Goal: Task Accomplishment & Management: Complete application form

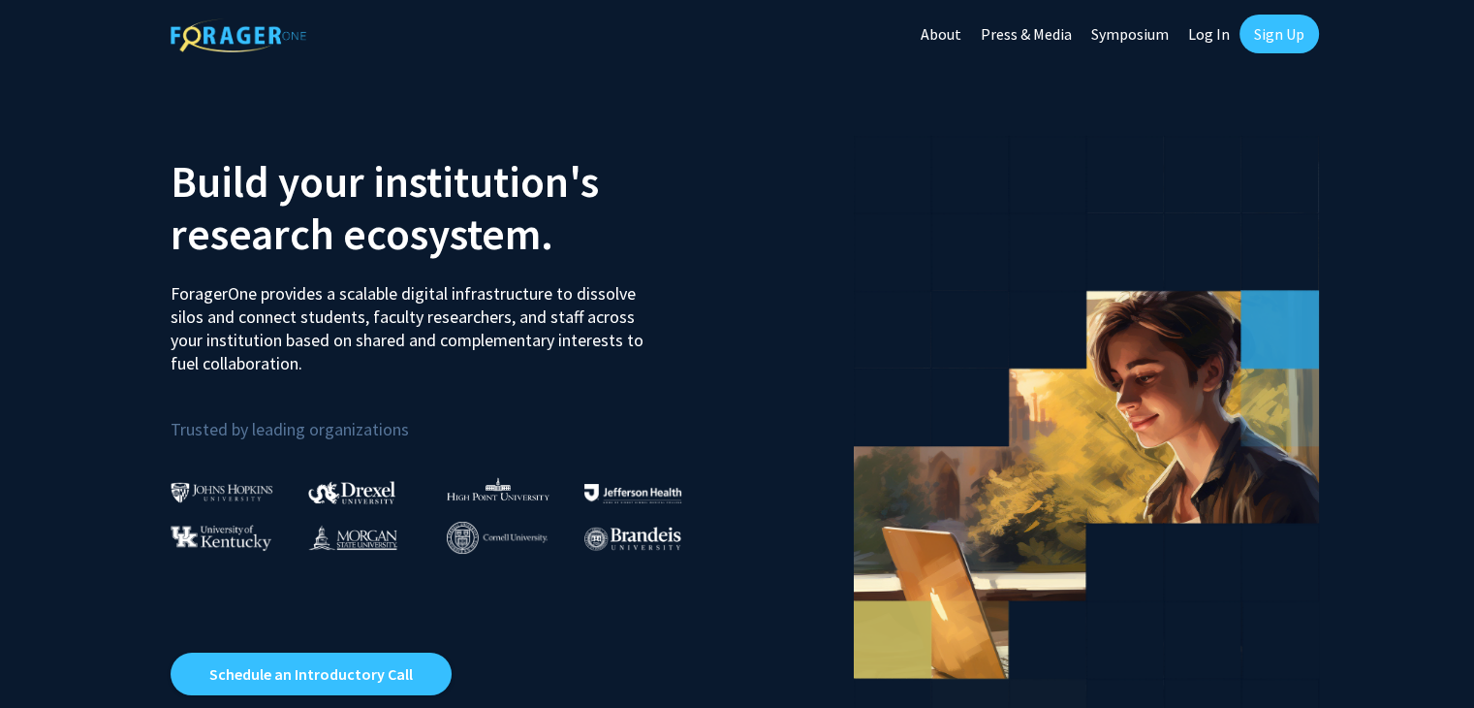
click at [1198, 32] on link "Log In" at bounding box center [1209, 34] width 61 height 68
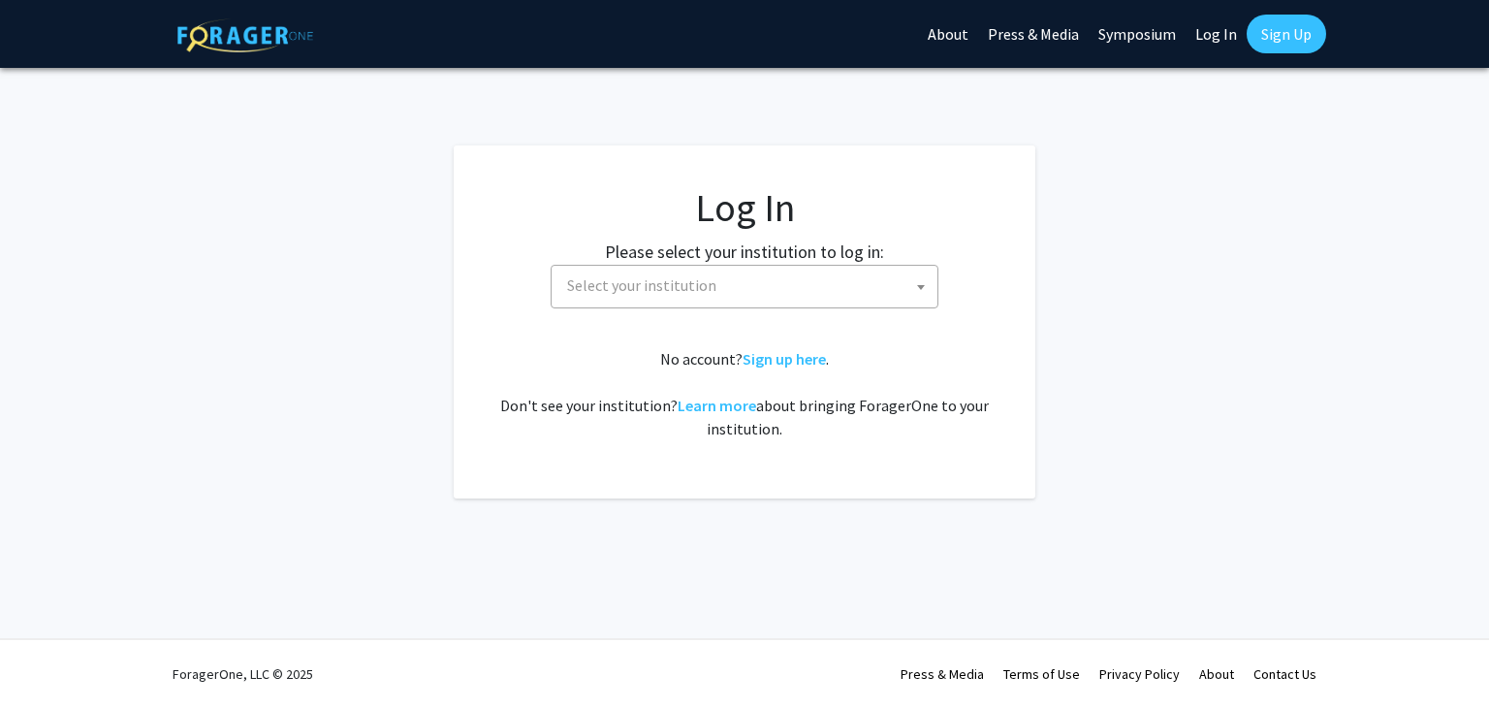
click at [795, 288] on span "Select your institution" at bounding box center [748, 286] width 378 height 40
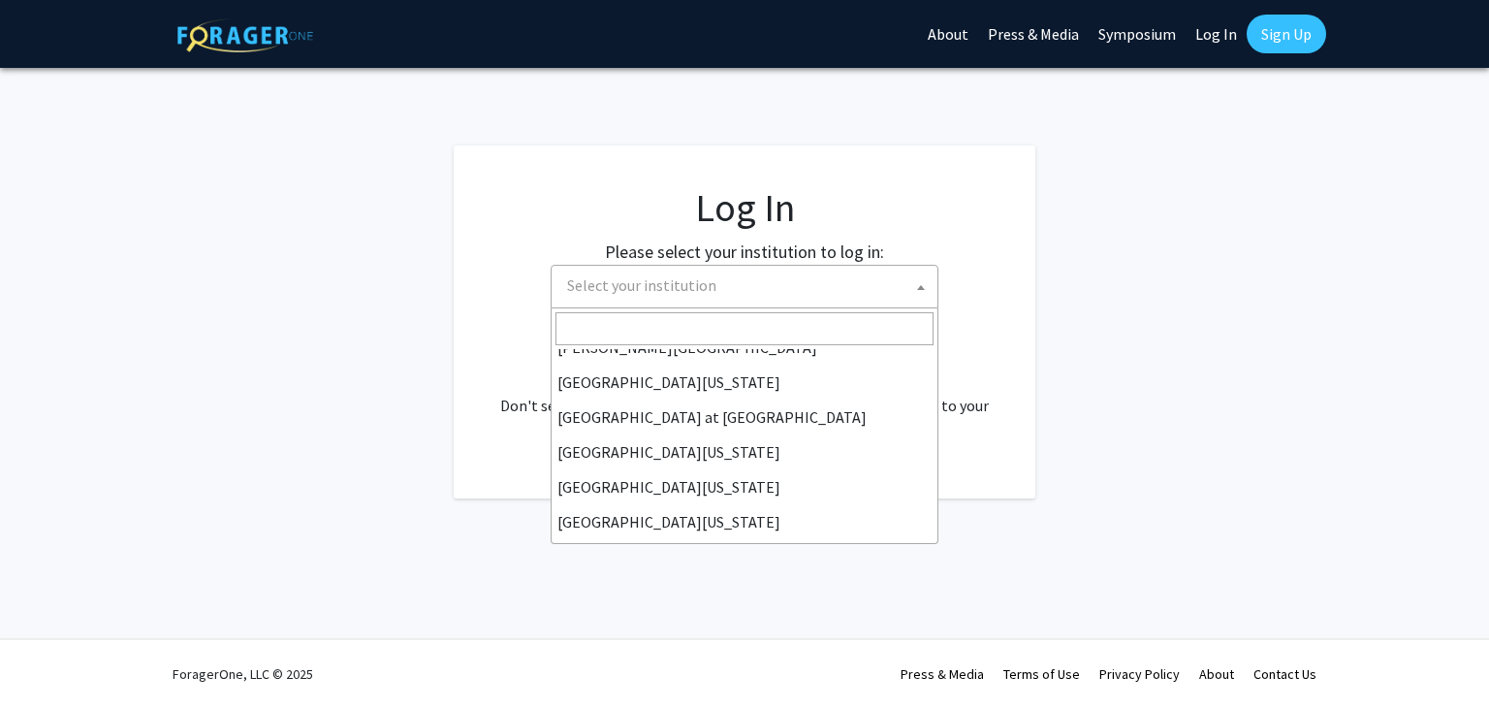
scroll to position [678, 0]
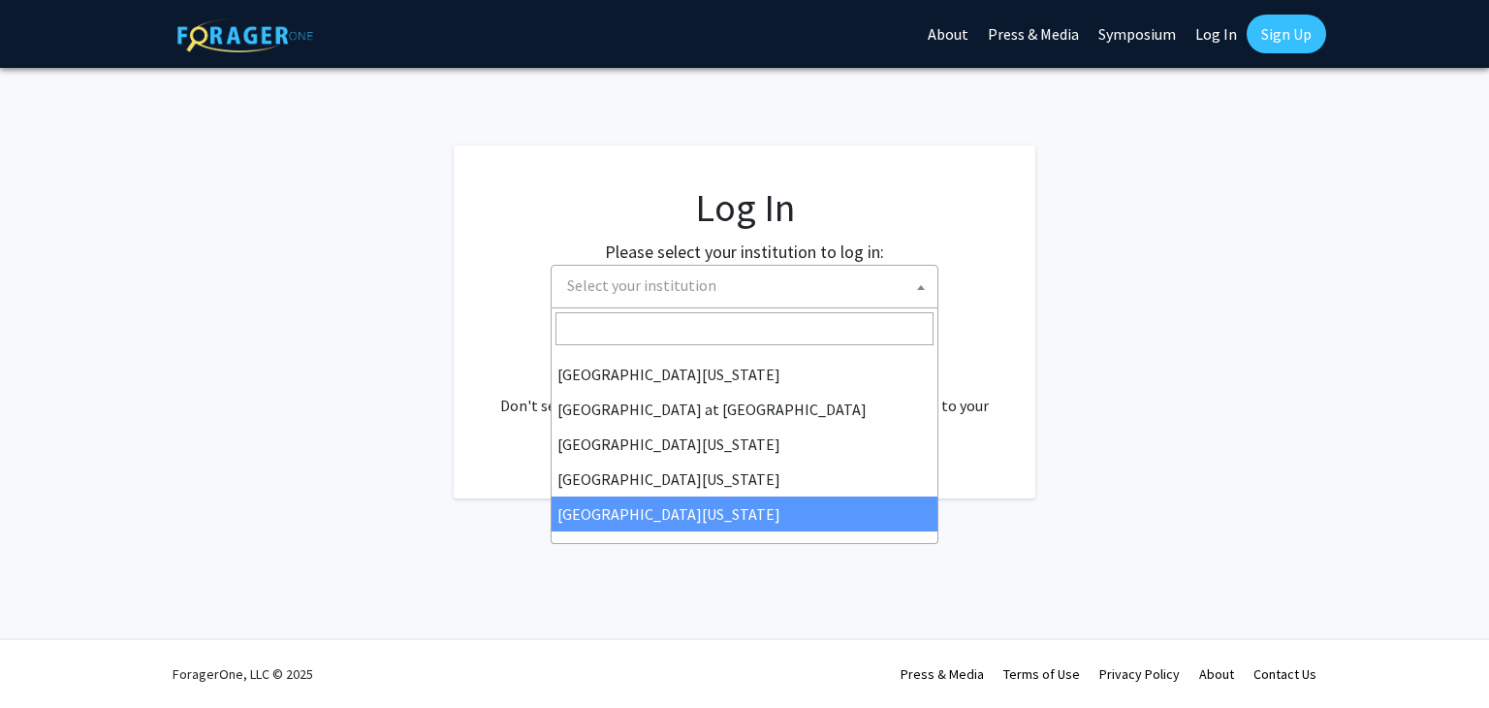
select select "33"
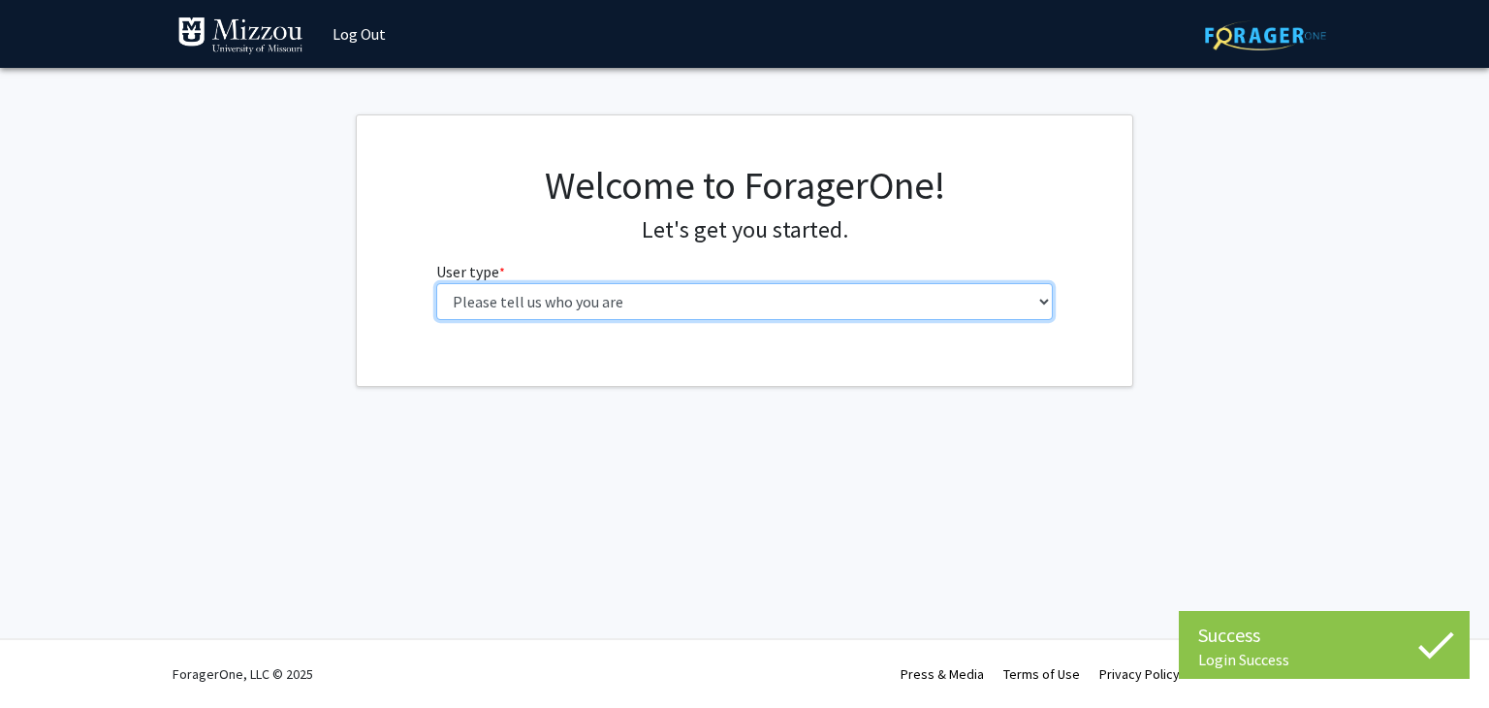
click at [754, 286] on select "Please tell us who you are Undergraduate Student Master's Student Doctoral Cand…" at bounding box center [744, 301] width 617 height 37
select select "1: undergrad"
click at [436, 283] on select "Please tell us who you are Undergraduate Student Master's Student Doctoral Cand…" at bounding box center [744, 301] width 617 height 37
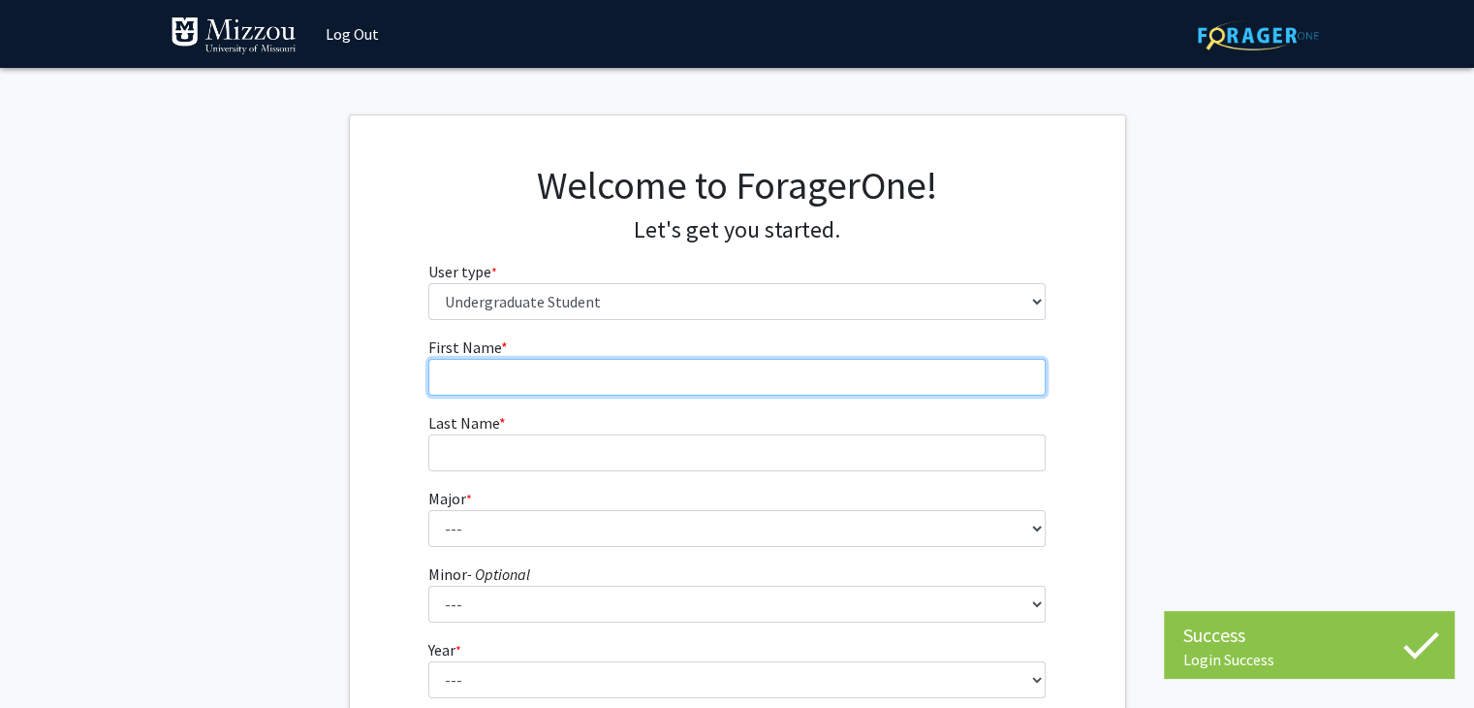
click at [781, 381] on input "First Name * required" at bounding box center [736, 377] width 617 height 37
type input "Jack"
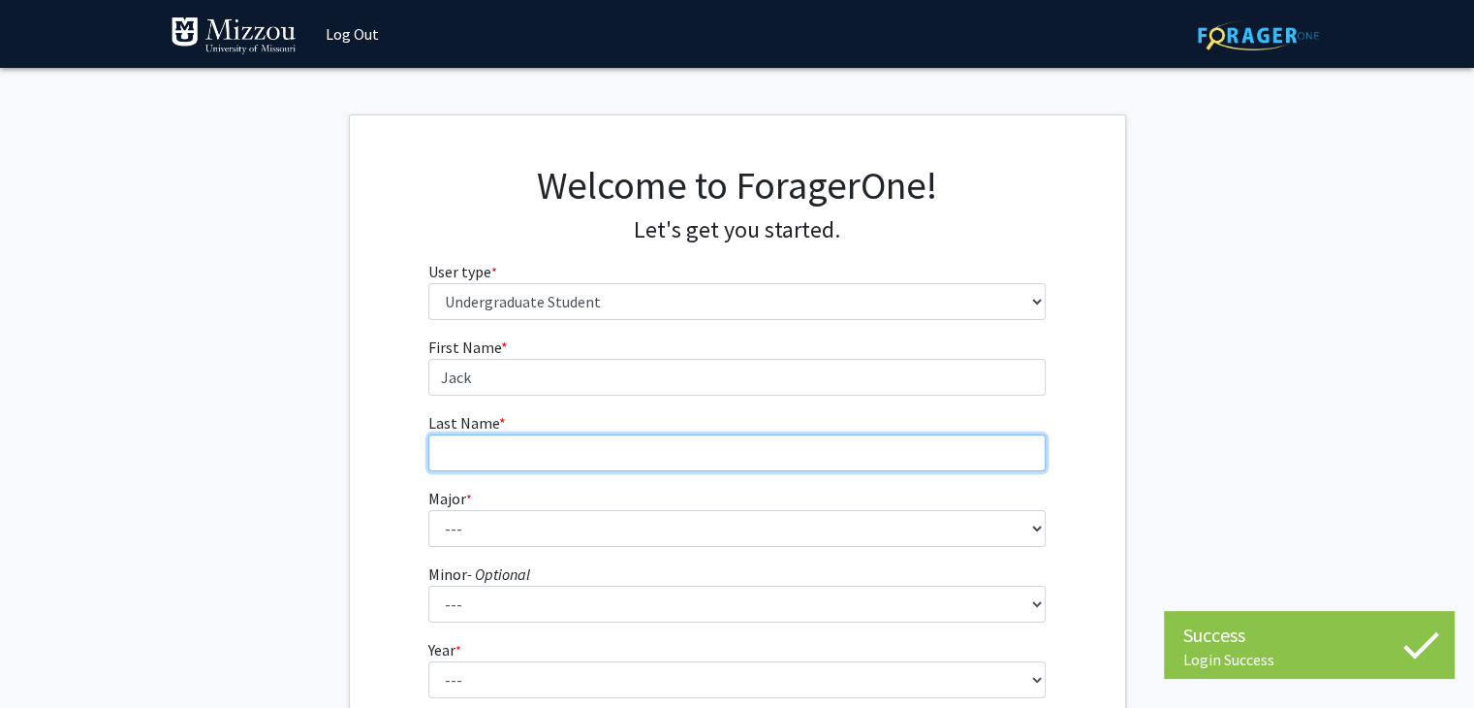
type input "[PERSON_NAME]"
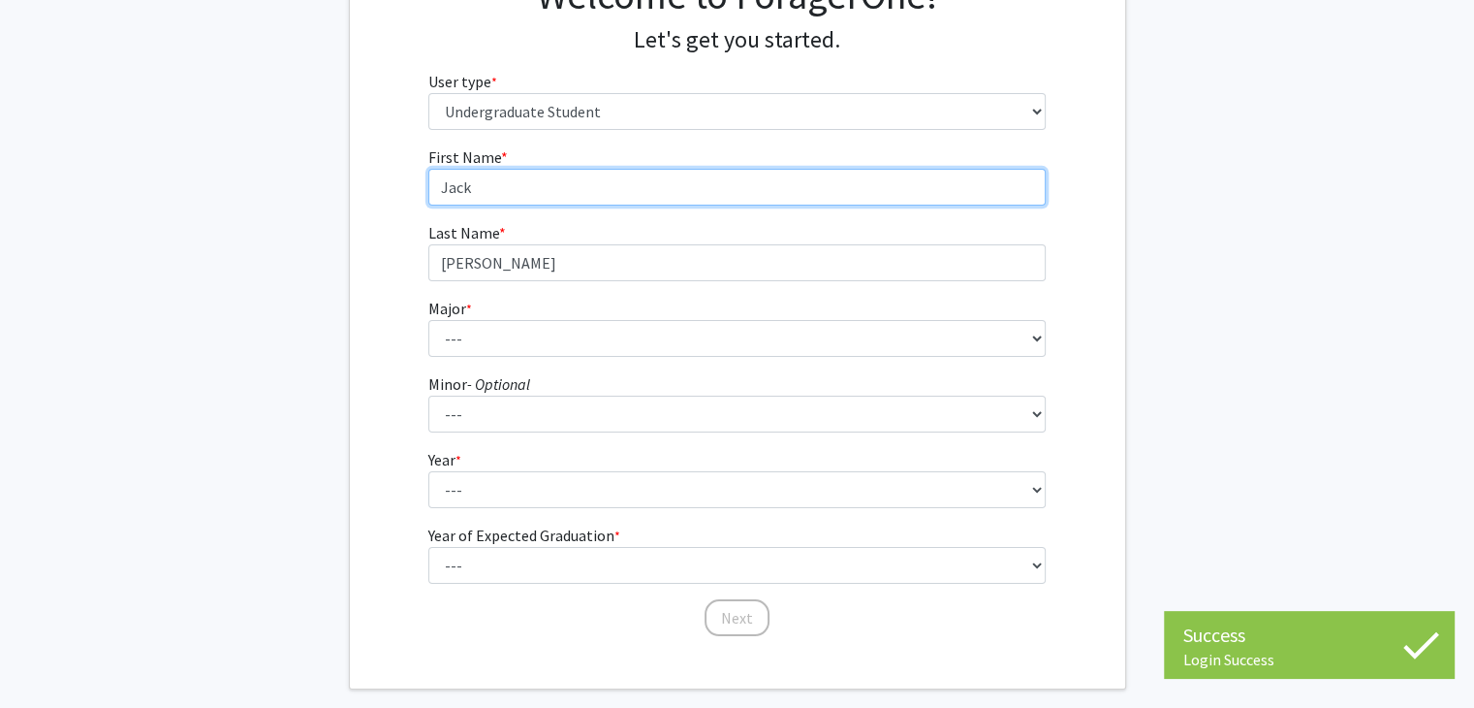
scroll to position [194, 0]
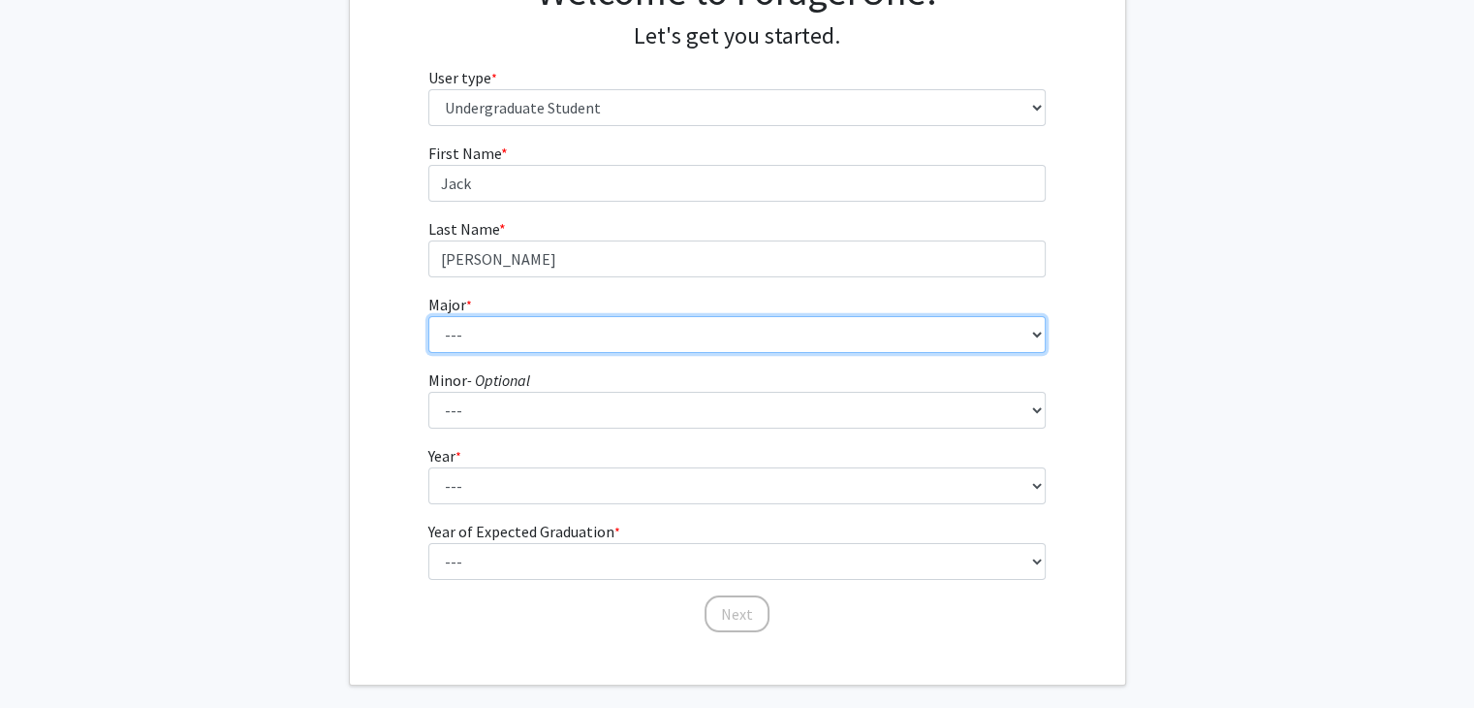
click at [686, 335] on select "--- Agribusiness Management Agricultural Education Agricultural Education: Comm…" at bounding box center [736, 334] width 617 height 37
select select "69: 2561"
click at [428, 316] on select "--- Agribusiness Management Agricultural Education Agricultural Education: Comm…" at bounding box center [736, 334] width 617 height 37
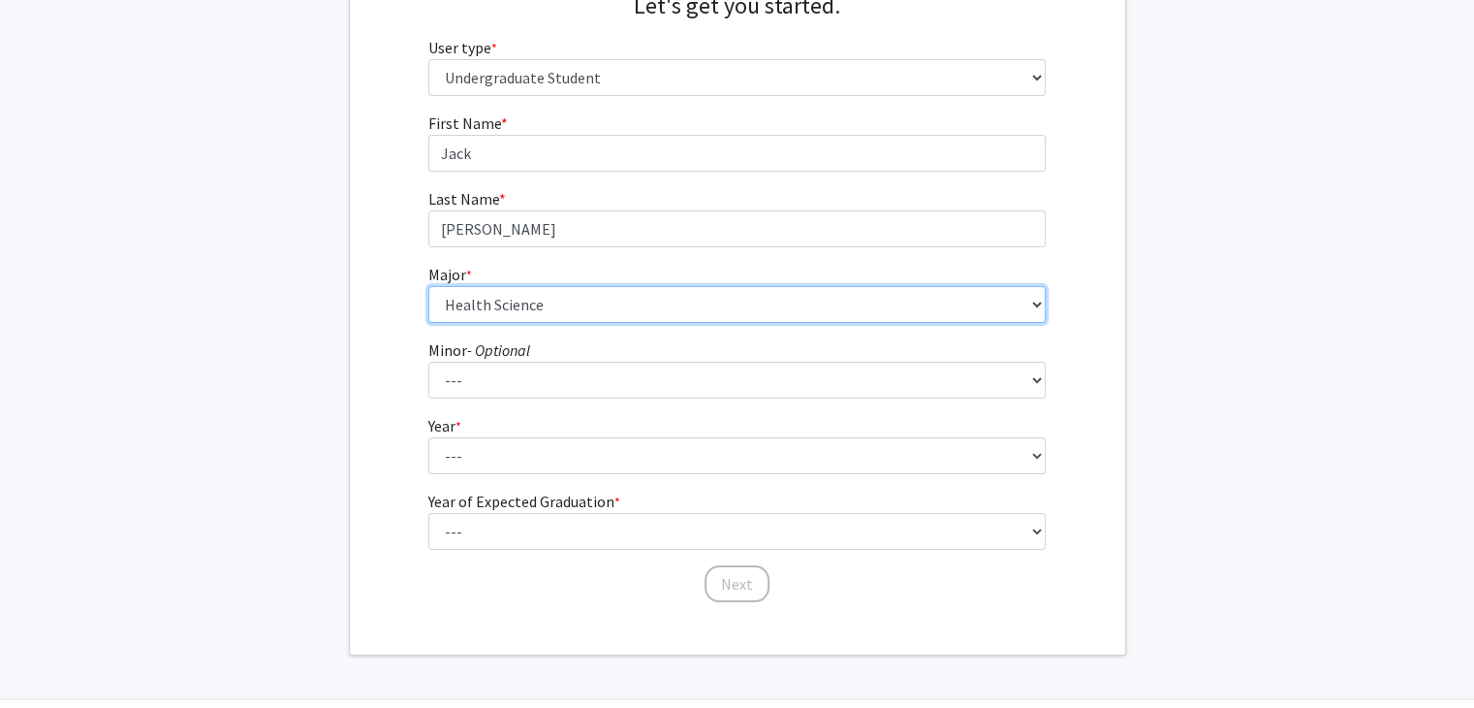
scroll to position [283, 0]
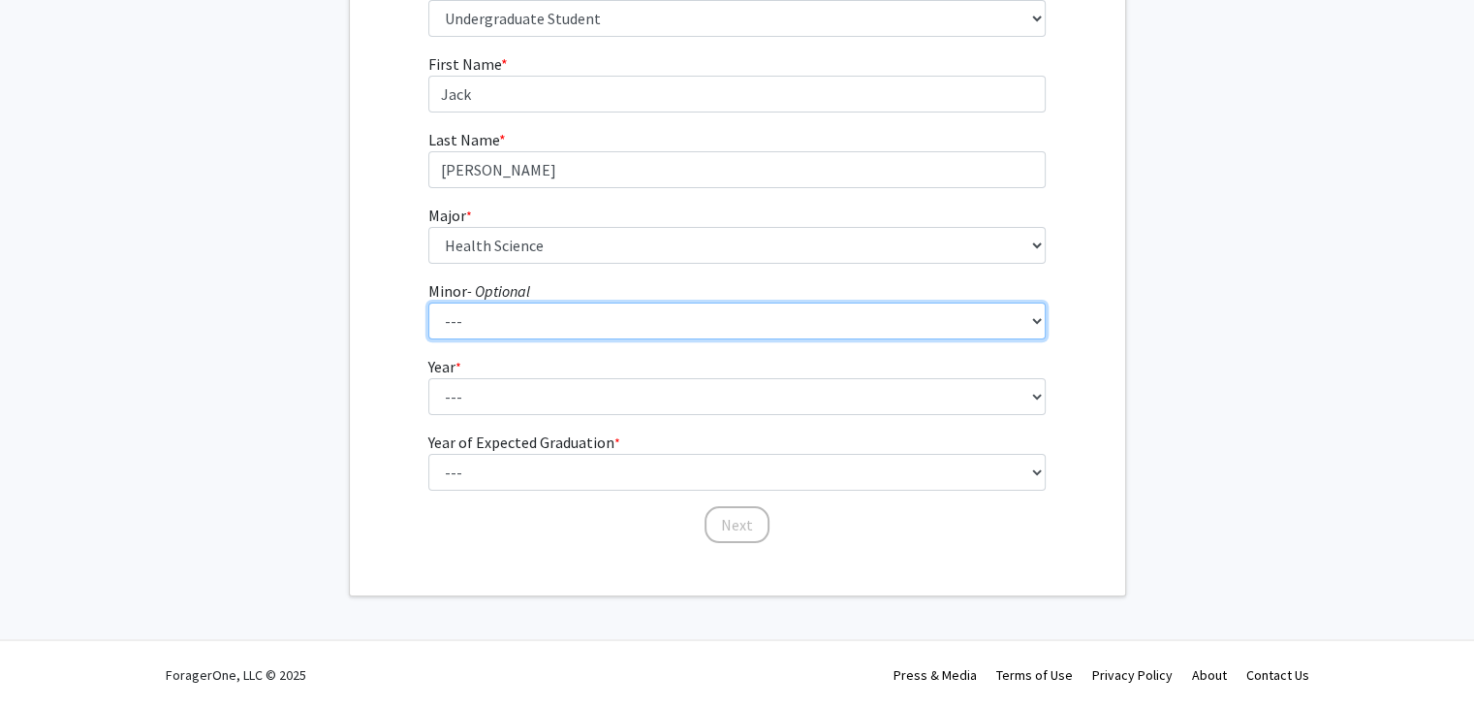
click at [605, 319] on select "--- Accountancy Aerospace Engineering Aerospace Studies Agribusiness Management…" at bounding box center [736, 320] width 617 height 37
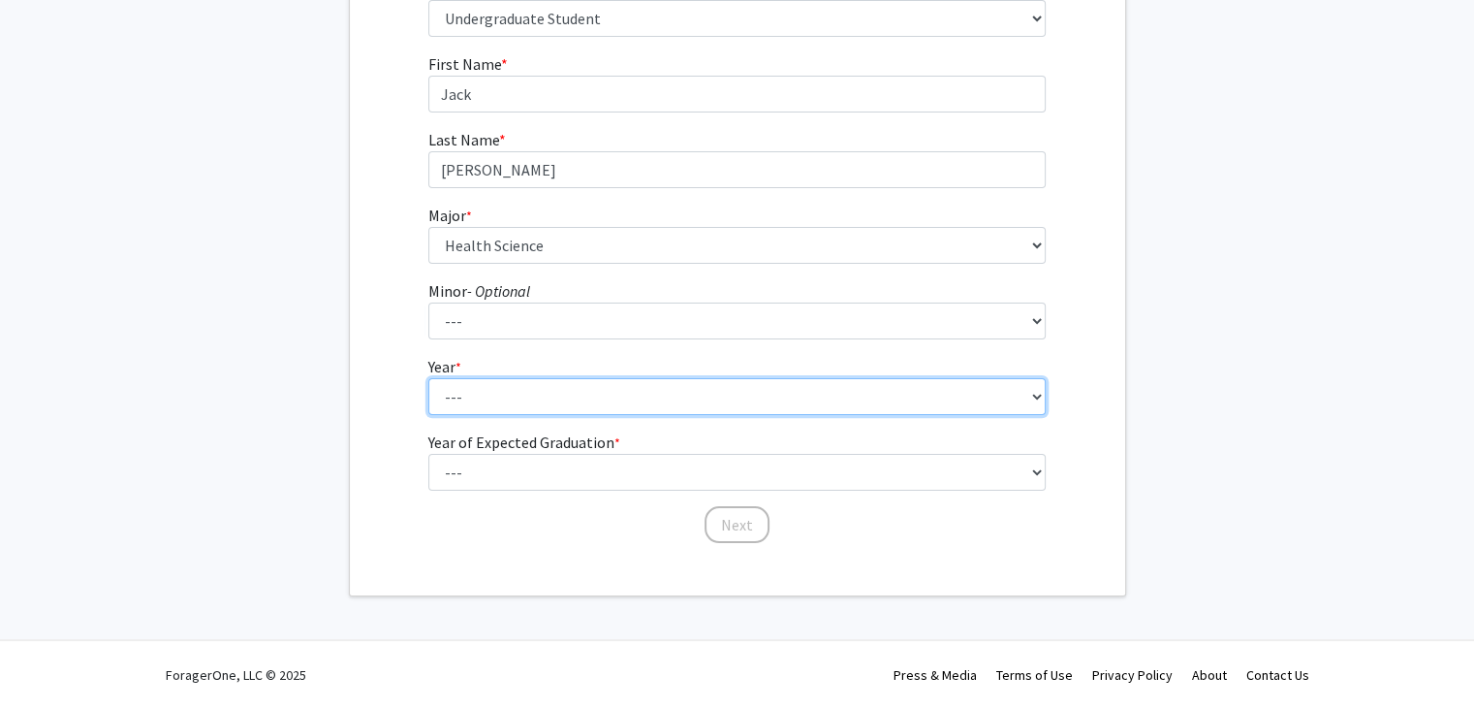
click at [569, 382] on select "--- First-year Sophomore Junior Senior Postbaccalaureate Certificate" at bounding box center [736, 396] width 617 height 37
select select "1: first-year"
click at [428, 378] on select "--- First-year Sophomore Junior Senior Postbaccalaureate Certificate" at bounding box center [736, 396] width 617 height 37
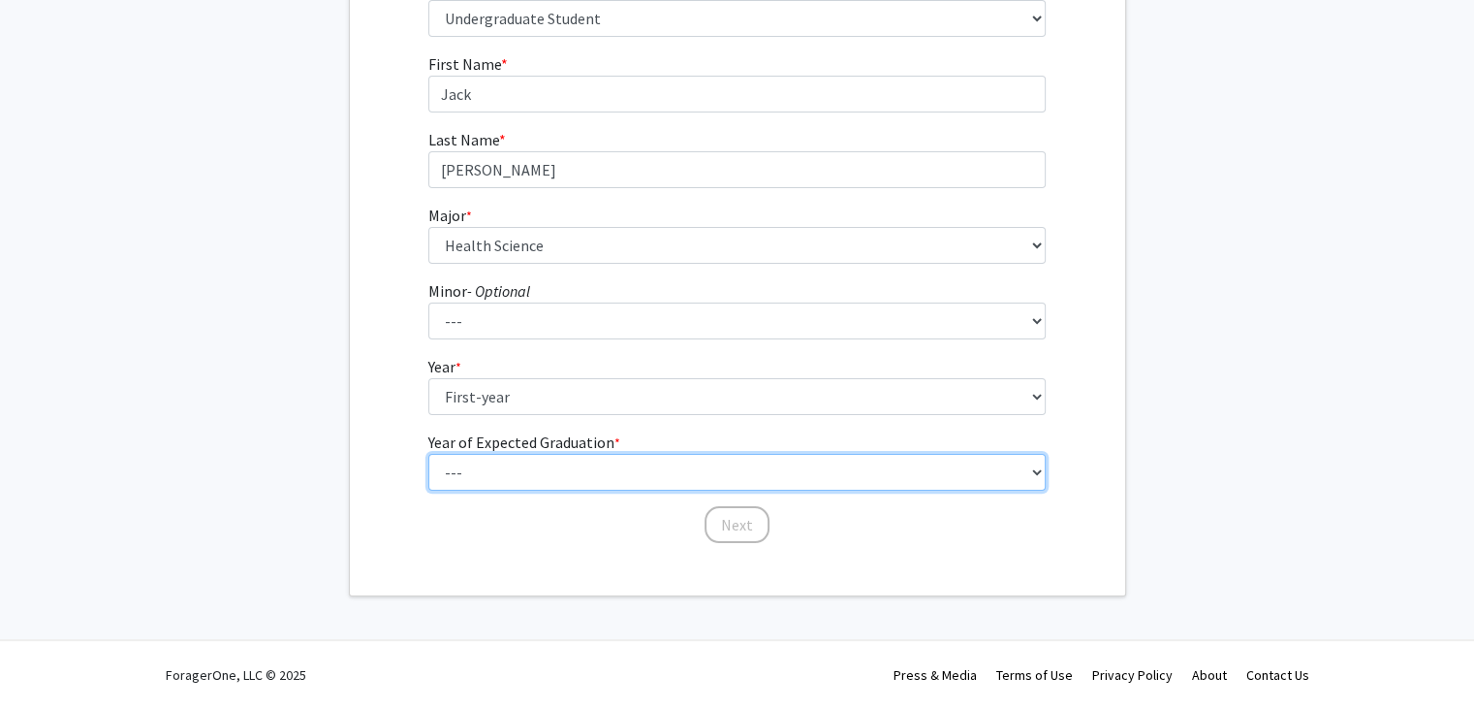
click at [609, 468] on select "--- 2025 2026 2027 2028 2029 2030 2031 2032 2033 2034" at bounding box center [736, 472] width 617 height 37
select select "4: 2028"
click at [428, 454] on select "--- 2025 2026 2027 2028 2029 2030 2031 2032 2033 2034" at bounding box center [736, 472] width 617 height 37
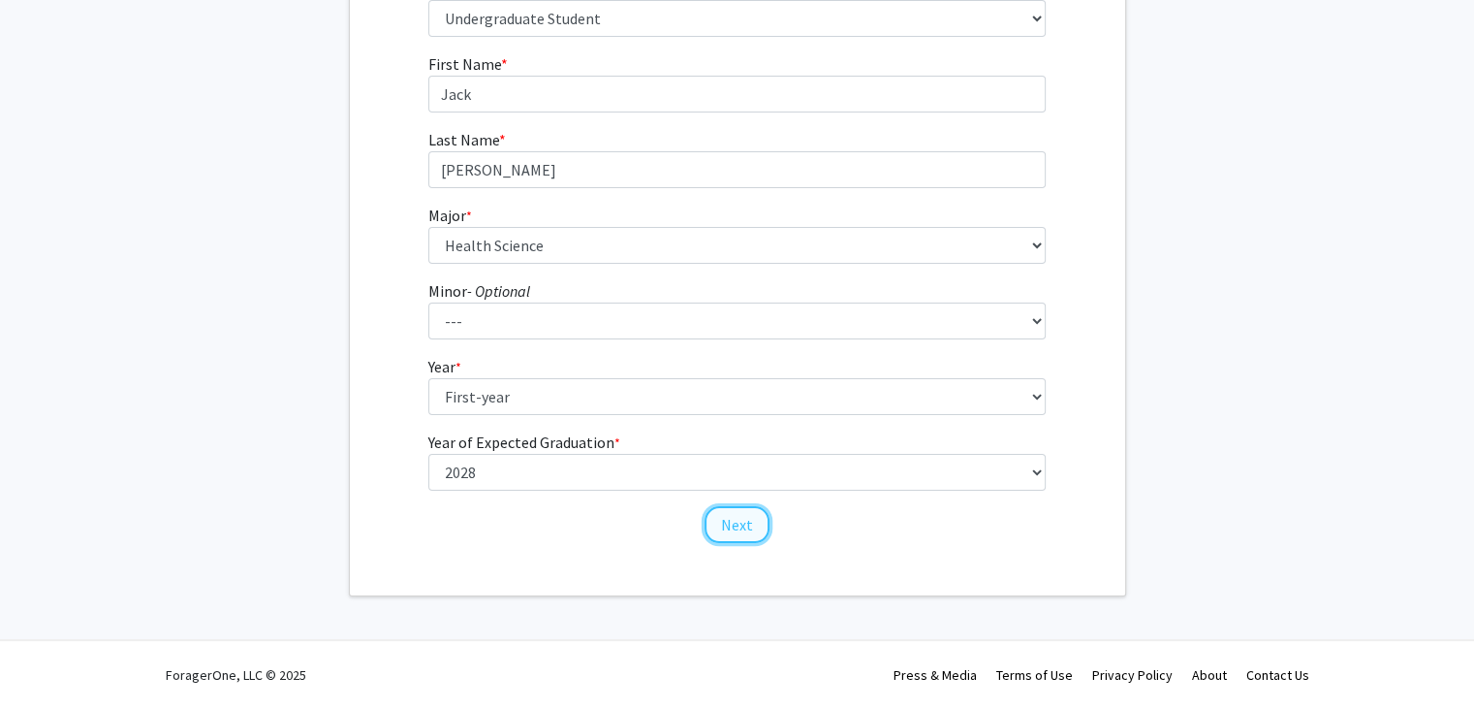
click at [740, 528] on button "Next" at bounding box center [737, 524] width 65 height 37
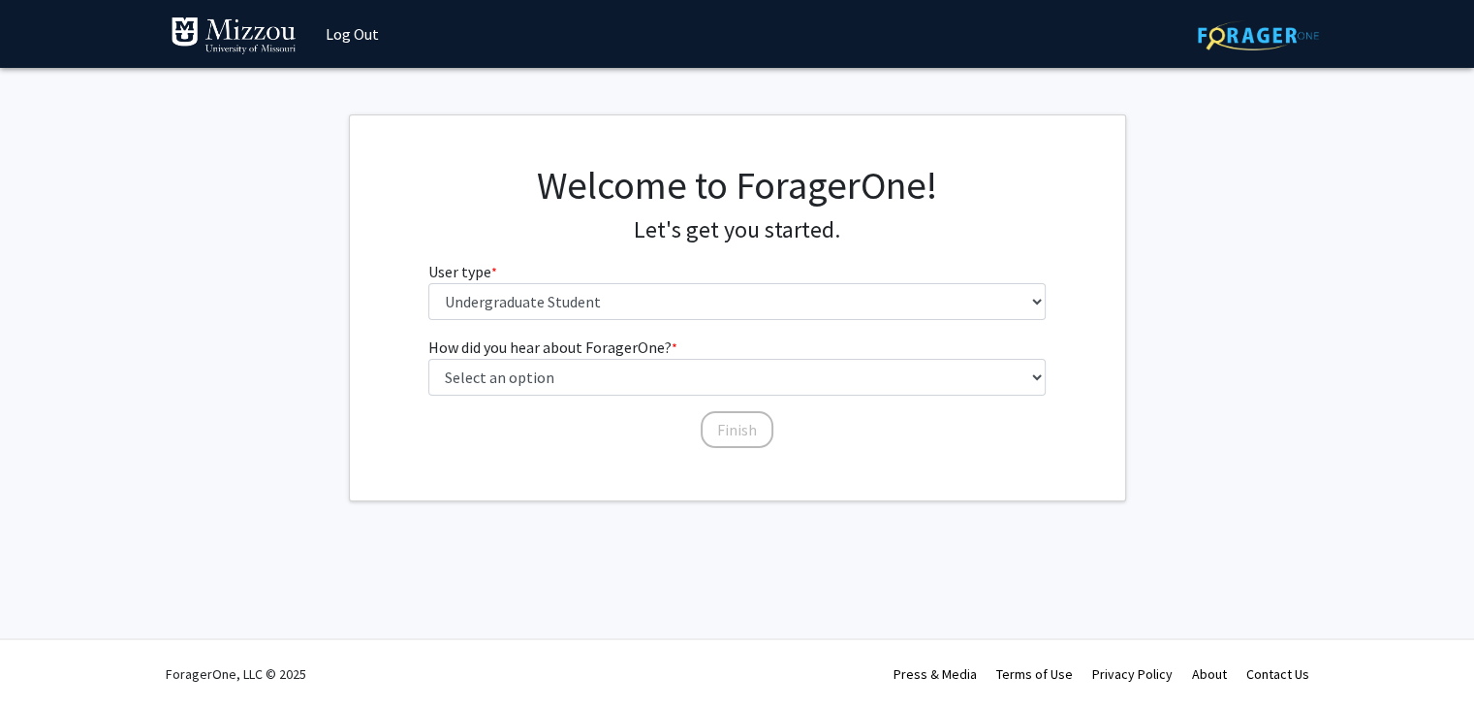
scroll to position [0, 0]
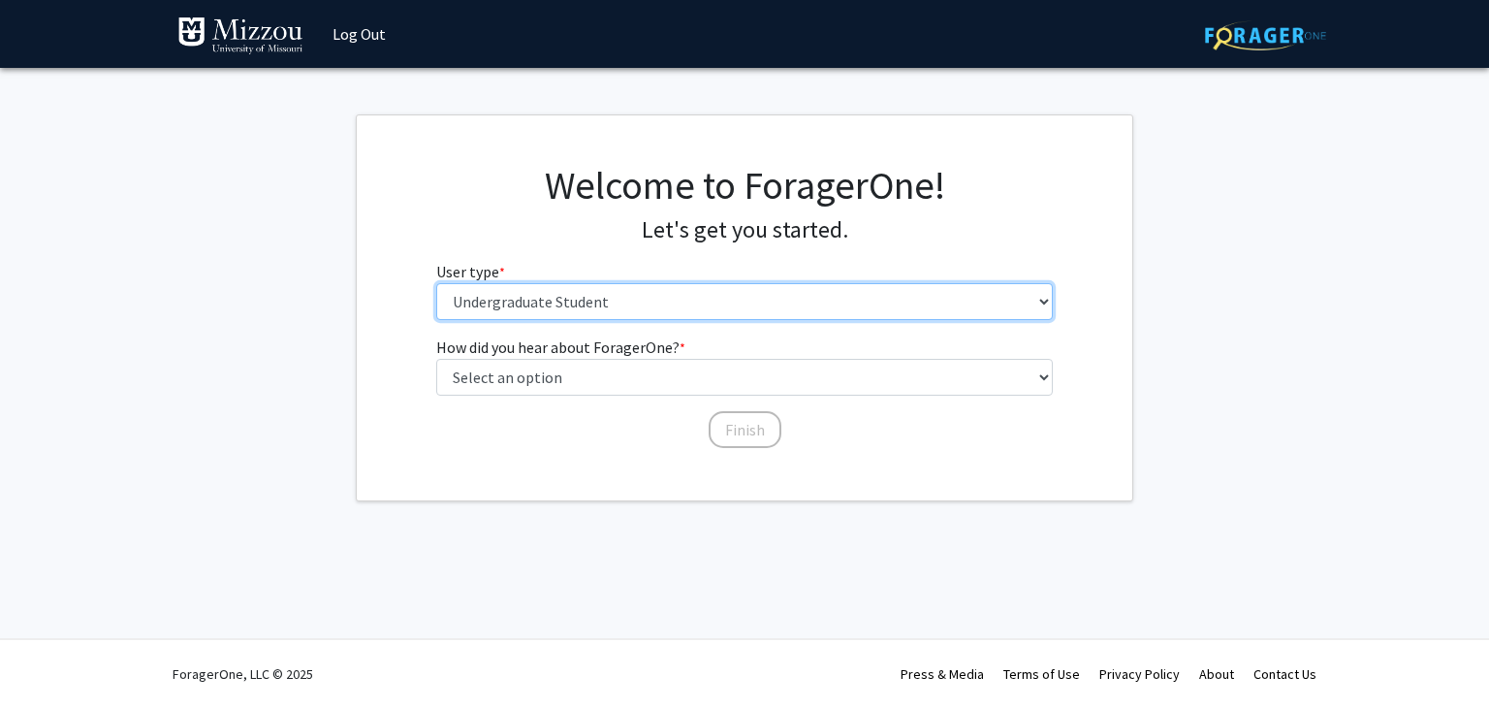
click at [640, 319] on select "Please tell us who you are Undergraduate Student Master's Student Doctoral Cand…" at bounding box center [744, 301] width 617 height 37
drag, startPoint x: 631, startPoint y: 287, endPoint x: 633, endPoint y: 300, distance: 12.7
click at [631, 288] on select "Please tell us who you are Undergraduate Student Master's Student Doctoral Cand…" at bounding box center [744, 301] width 617 height 37
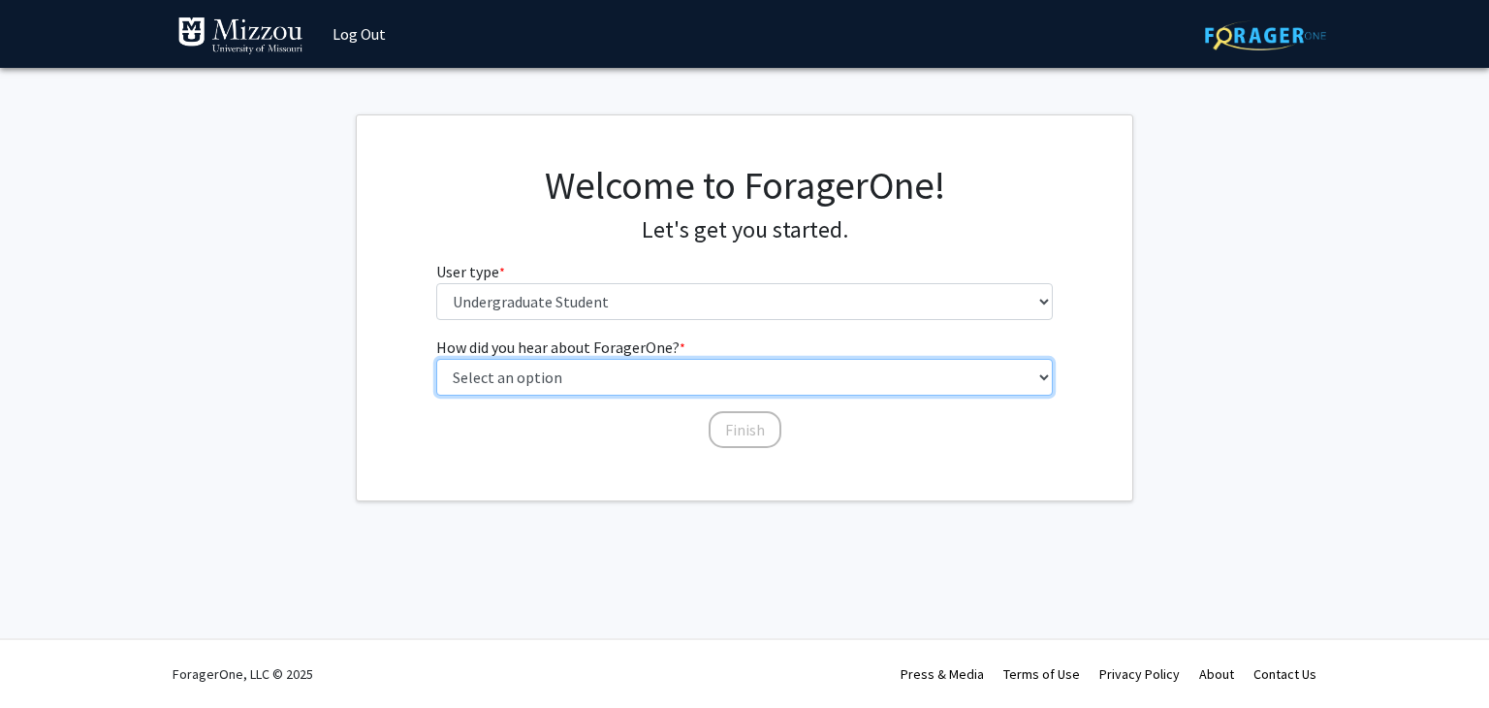
click at [676, 381] on select "Select an option Peer/student recommendation Faculty/staff recommendation Unive…" at bounding box center [744, 377] width 617 height 37
select select "3: university_website"
click at [436, 359] on select "Select an option Peer/student recommendation Faculty/staff recommendation Unive…" at bounding box center [744, 377] width 617 height 37
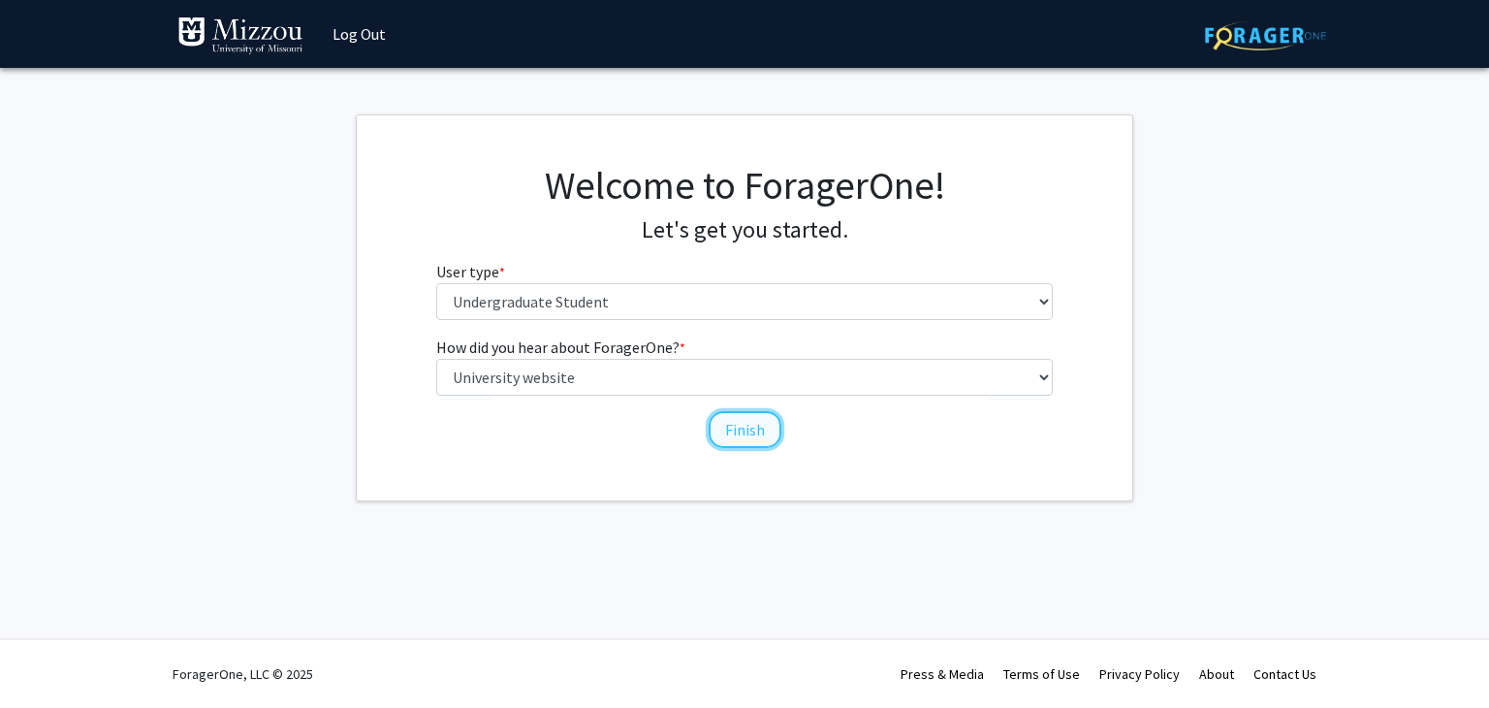
click at [721, 425] on button "Finish" at bounding box center [745, 429] width 73 height 37
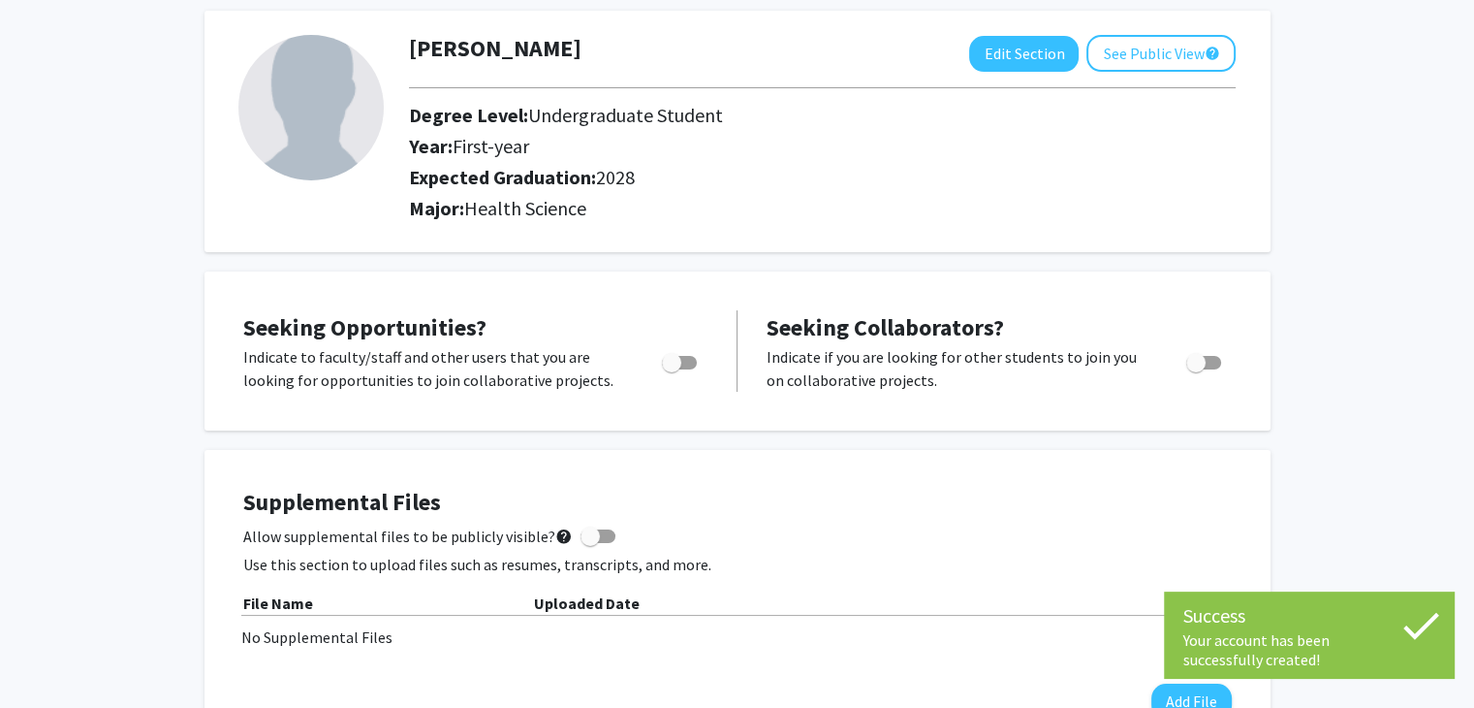
scroll to position [97, 0]
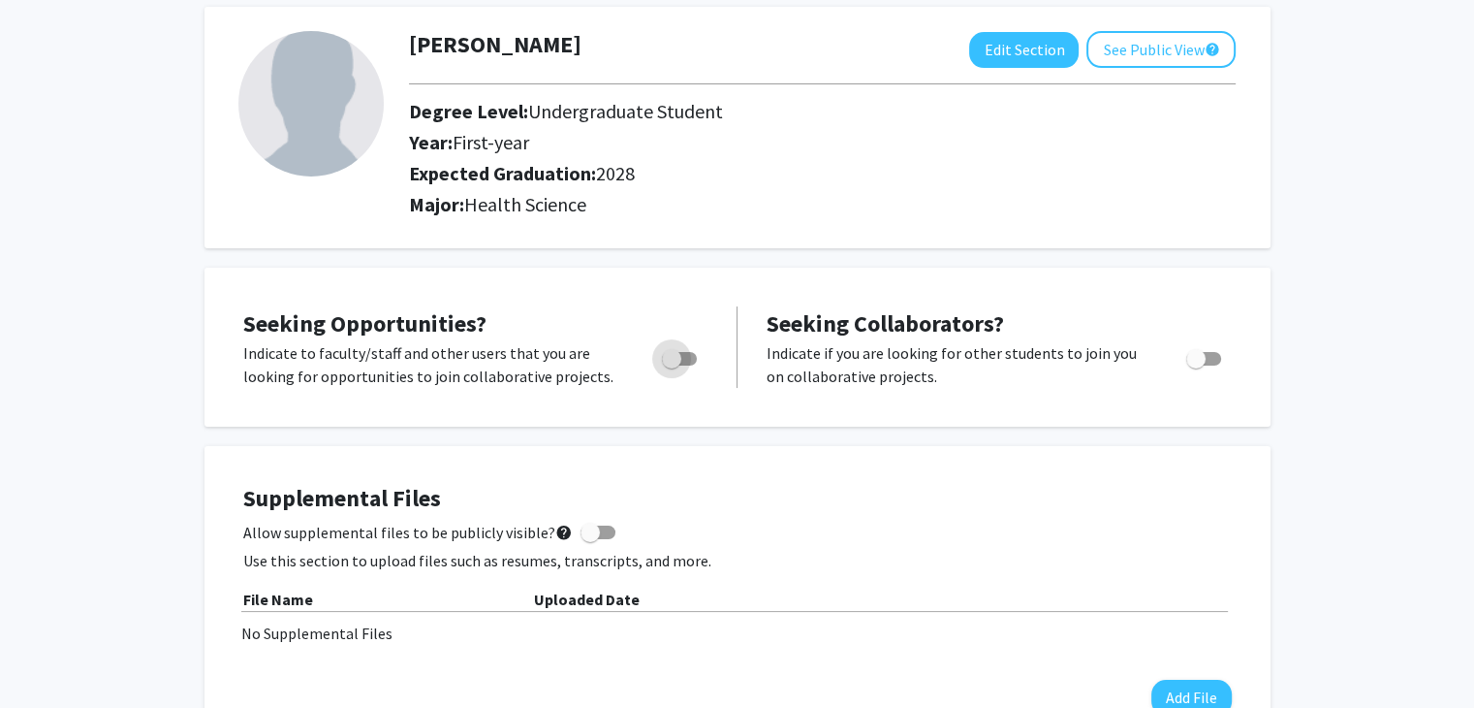
click at [689, 352] on span "Toggle" at bounding box center [679, 359] width 35 height 14
click at [672, 365] on input "Are you actively seeking opportunities?" at bounding box center [671, 365] width 1 height 1
checkbox input "true"
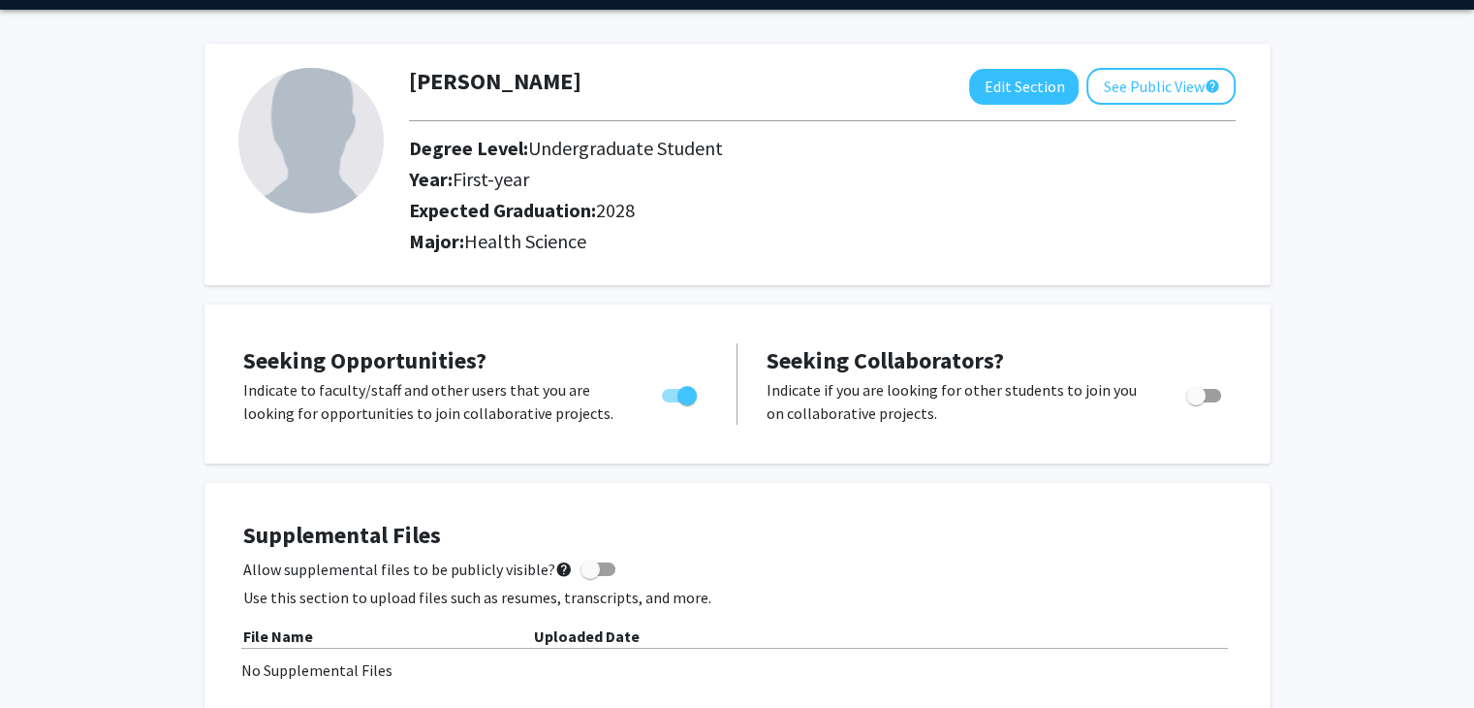
scroll to position [0, 0]
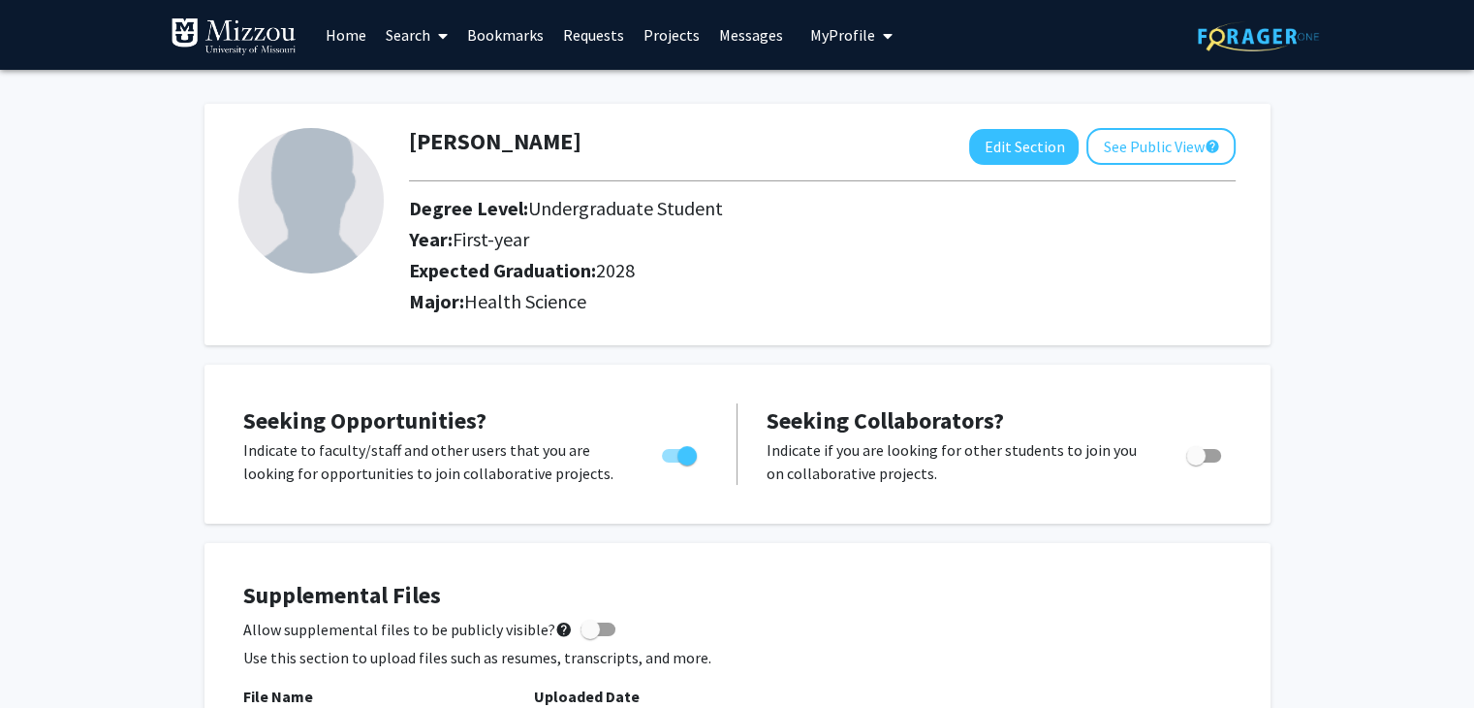
click at [432, 39] on span at bounding box center [438, 36] width 17 height 68
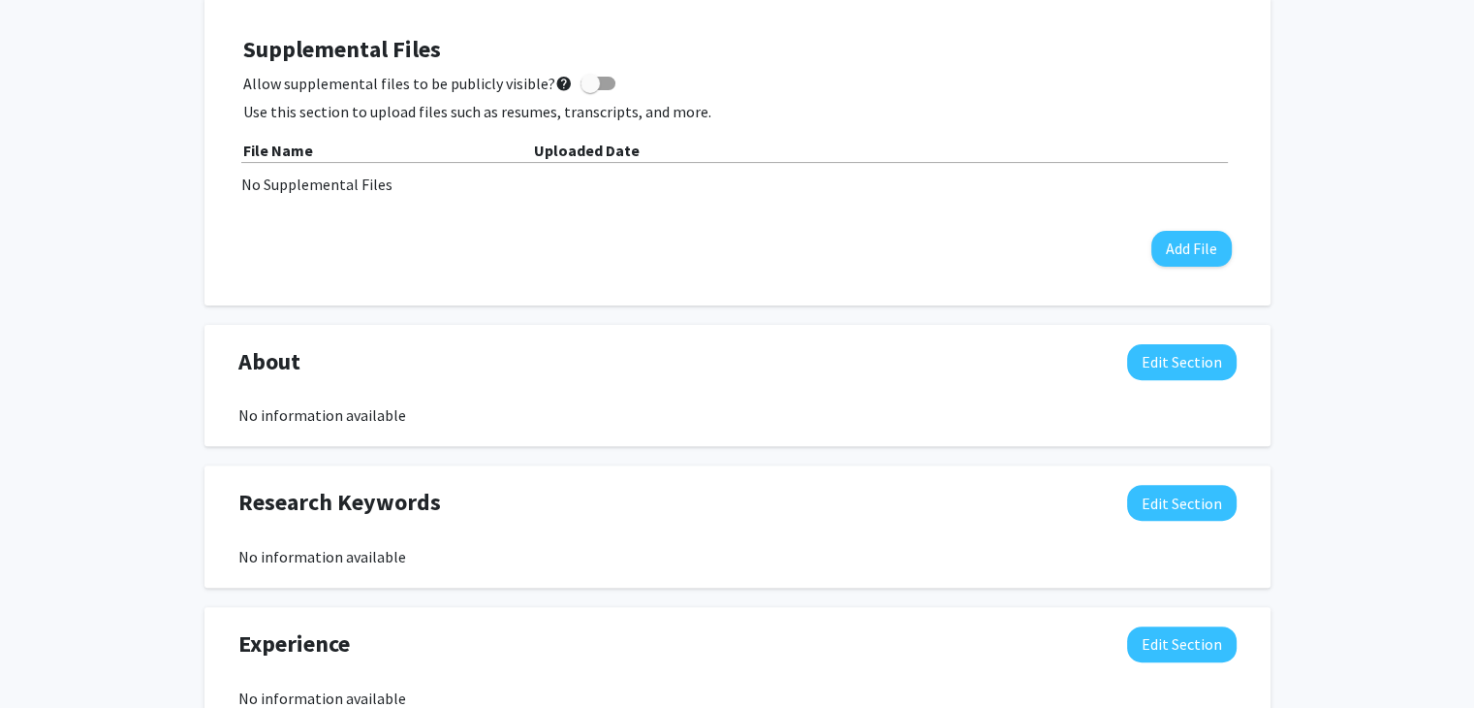
scroll to position [528, 0]
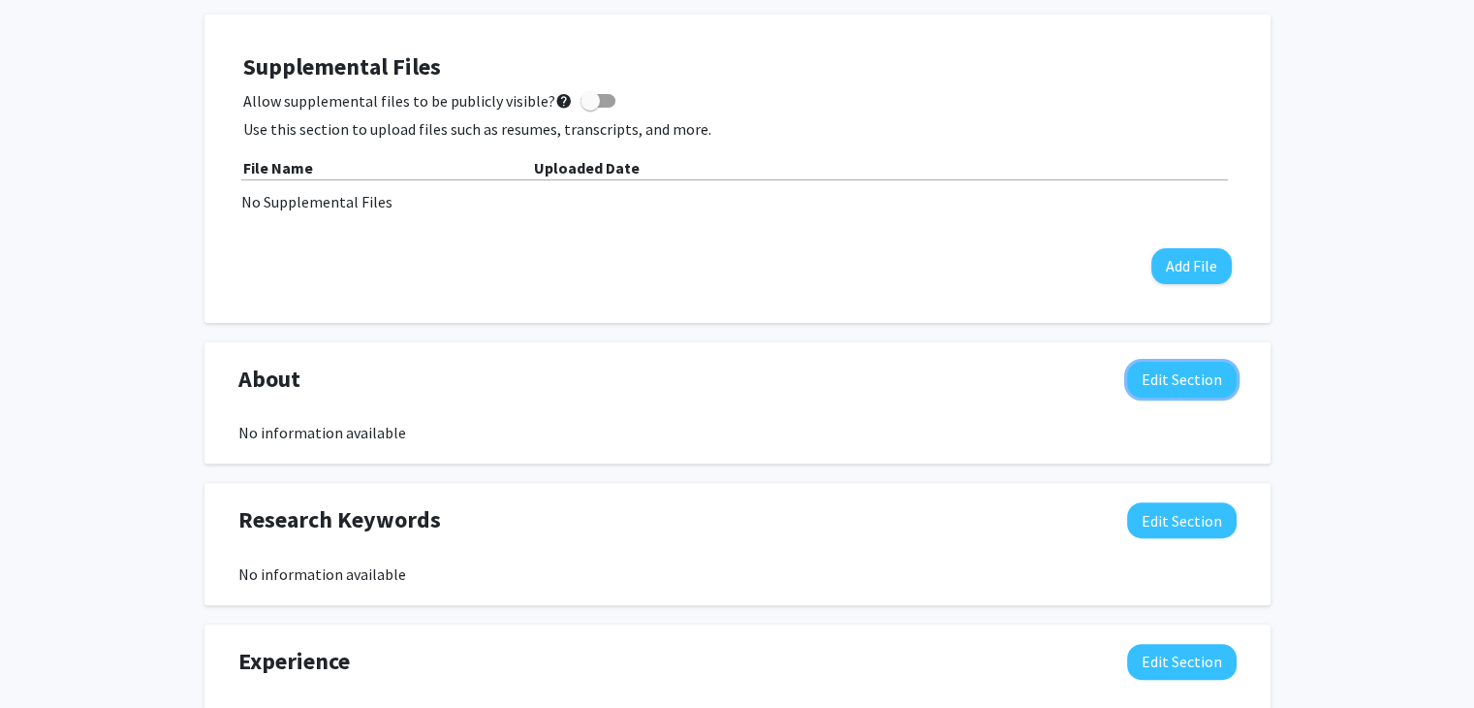
drag, startPoint x: 1139, startPoint y: 383, endPoint x: 1128, endPoint y: 381, distance: 10.8
click at [1137, 383] on button "Edit Section" at bounding box center [1182, 380] width 110 height 36
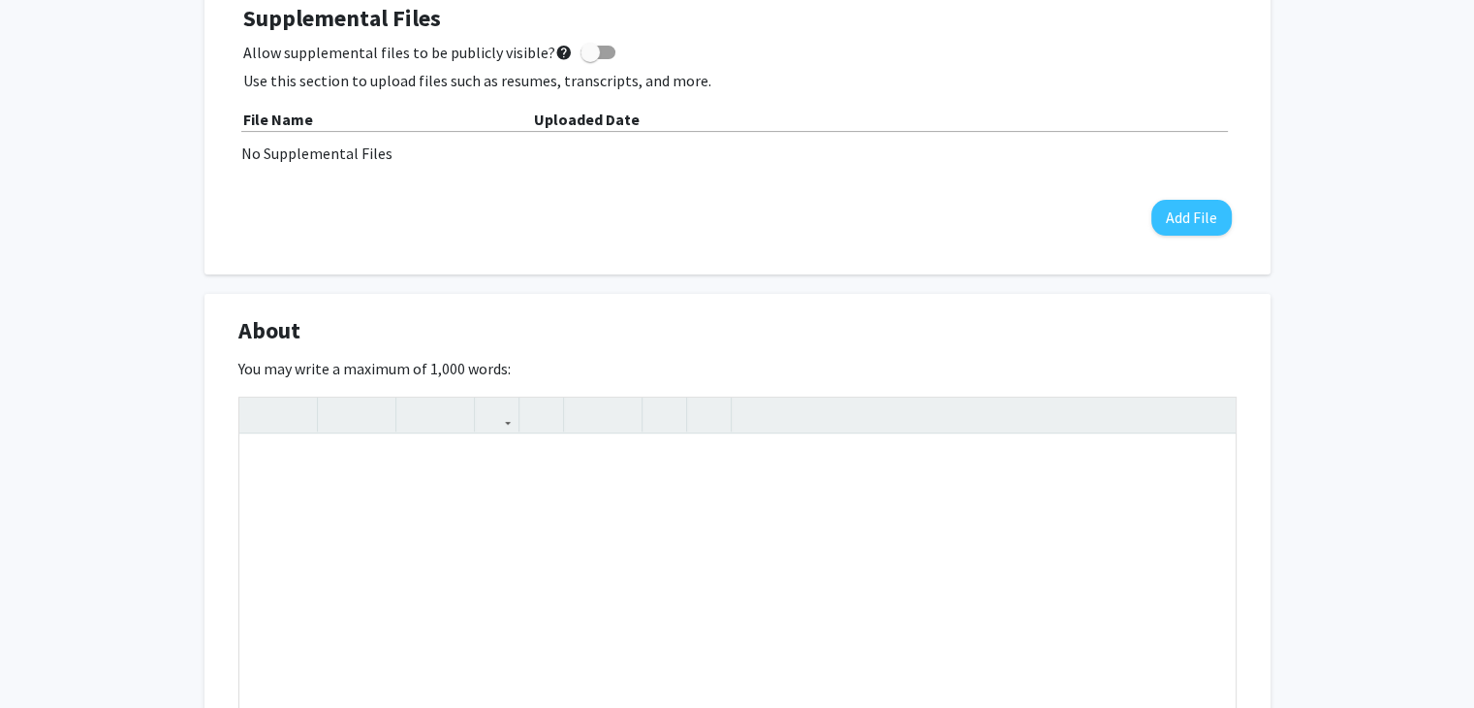
scroll to position [625, 0]
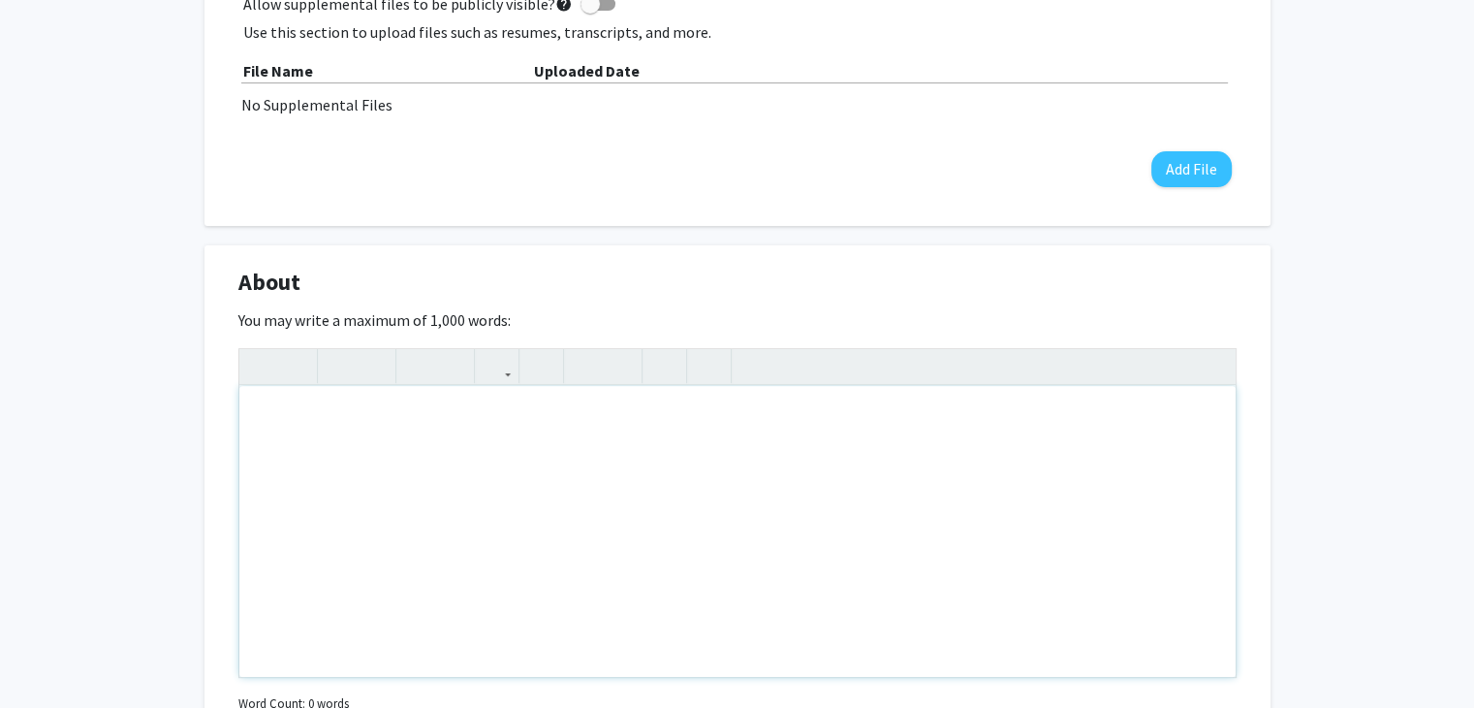
click at [602, 416] on div "Note to users with screen readers: Please deactivate our accessibility plugin f…" at bounding box center [737, 531] width 996 height 291
type textarea "I am a pre-med student looking to get into research"
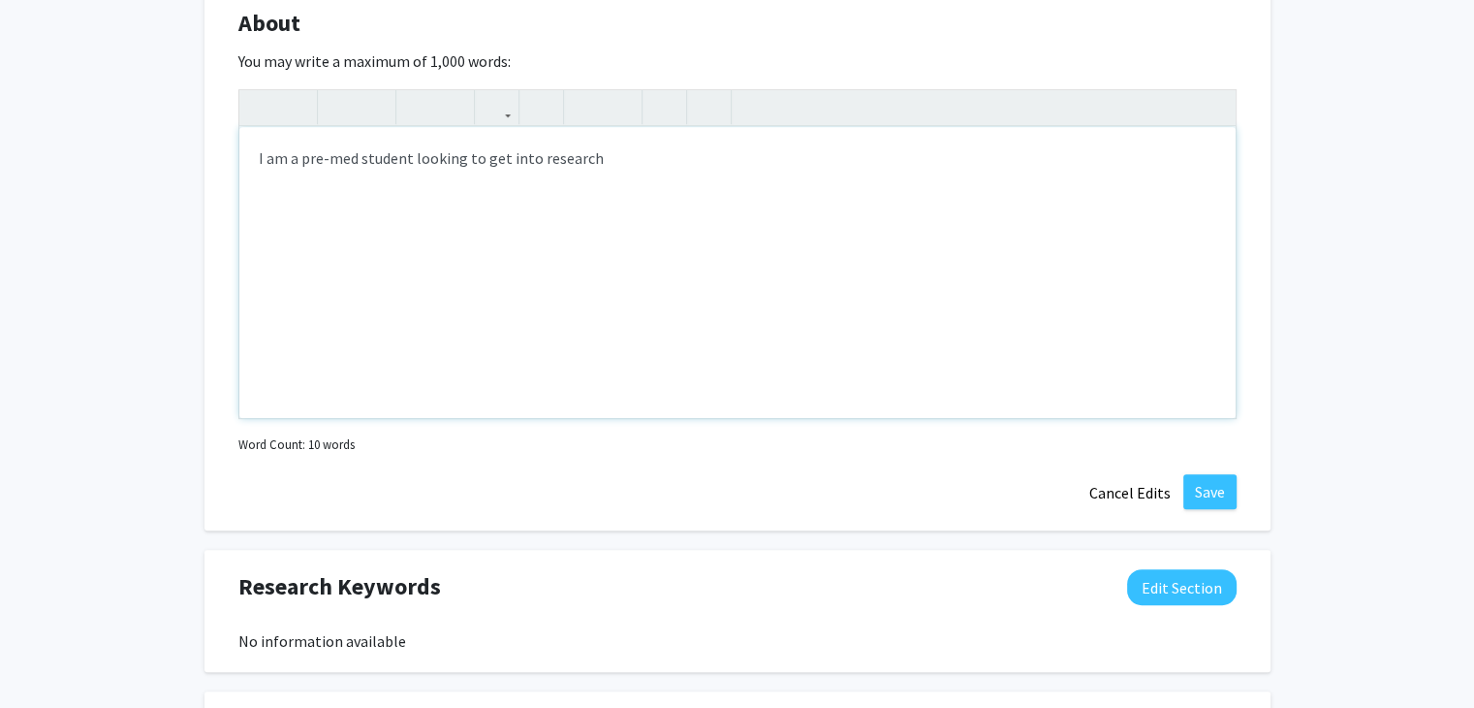
scroll to position [916, 0]
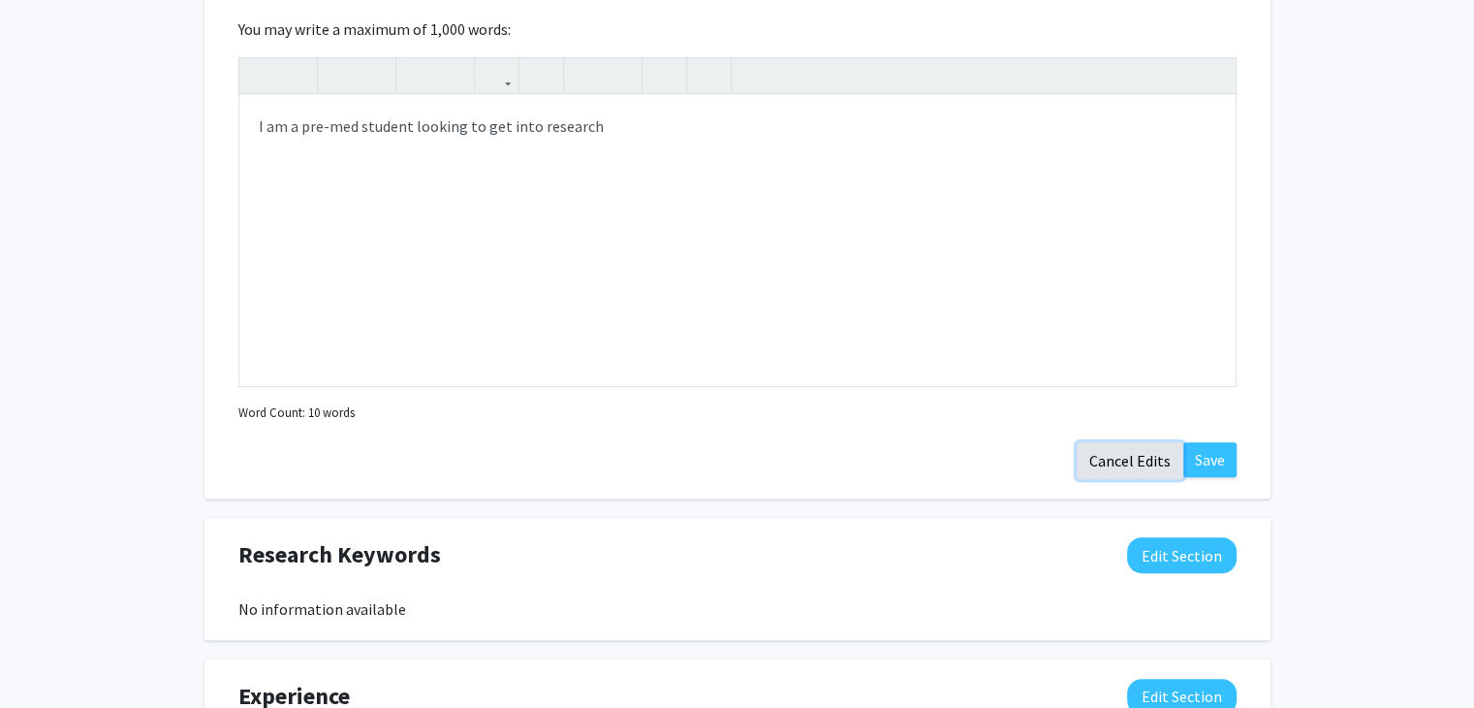
click at [1178, 456] on button "Cancel Edits" at bounding box center [1130, 460] width 107 height 37
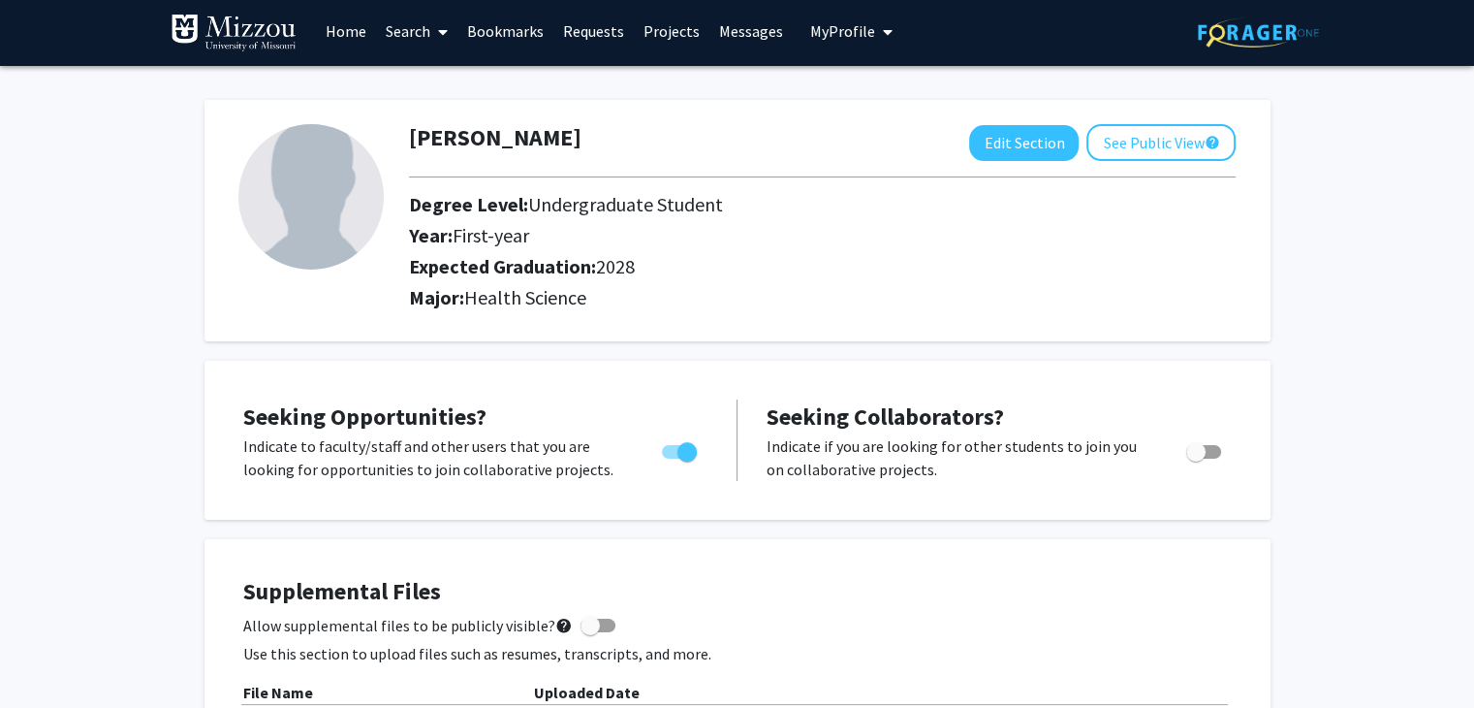
scroll to position [0, 0]
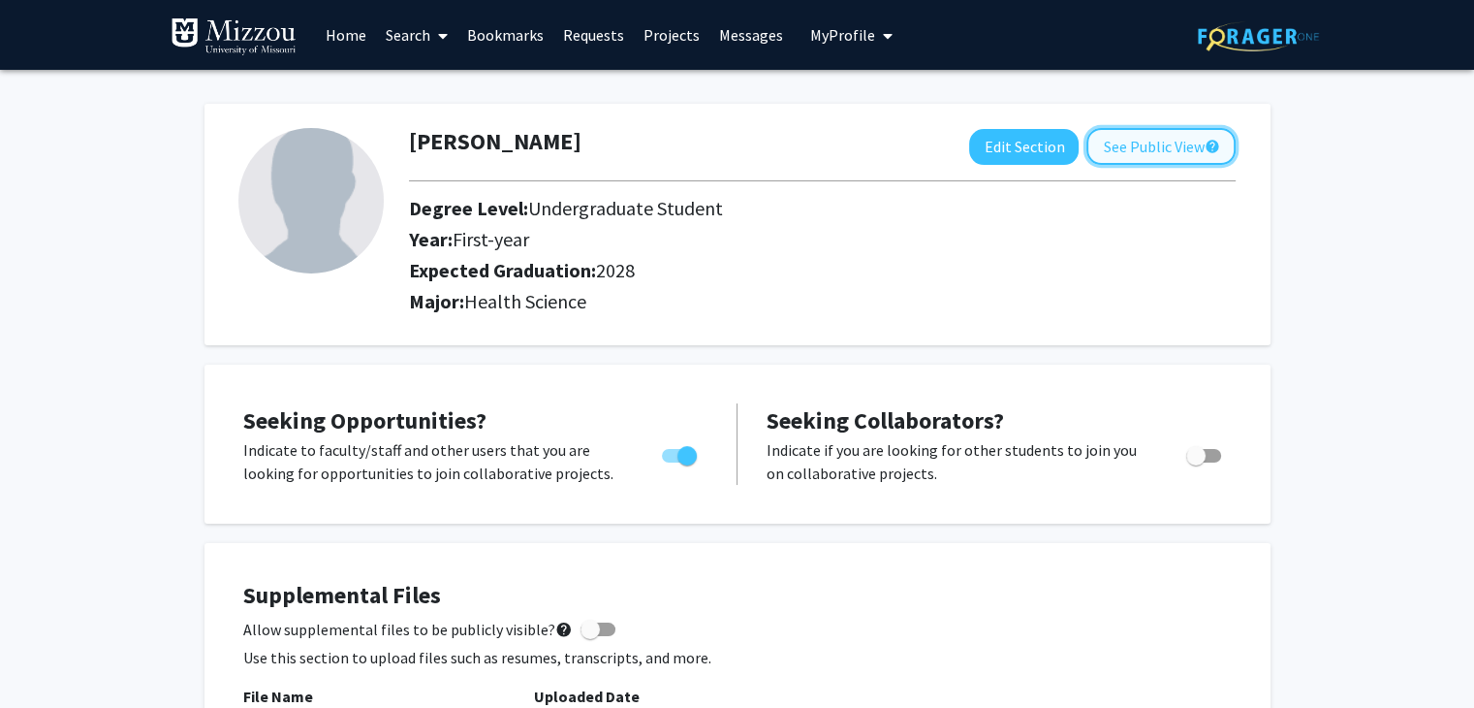
click at [1146, 152] on button "See Public View help" at bounding box center [1161, 146] width 149 height 37
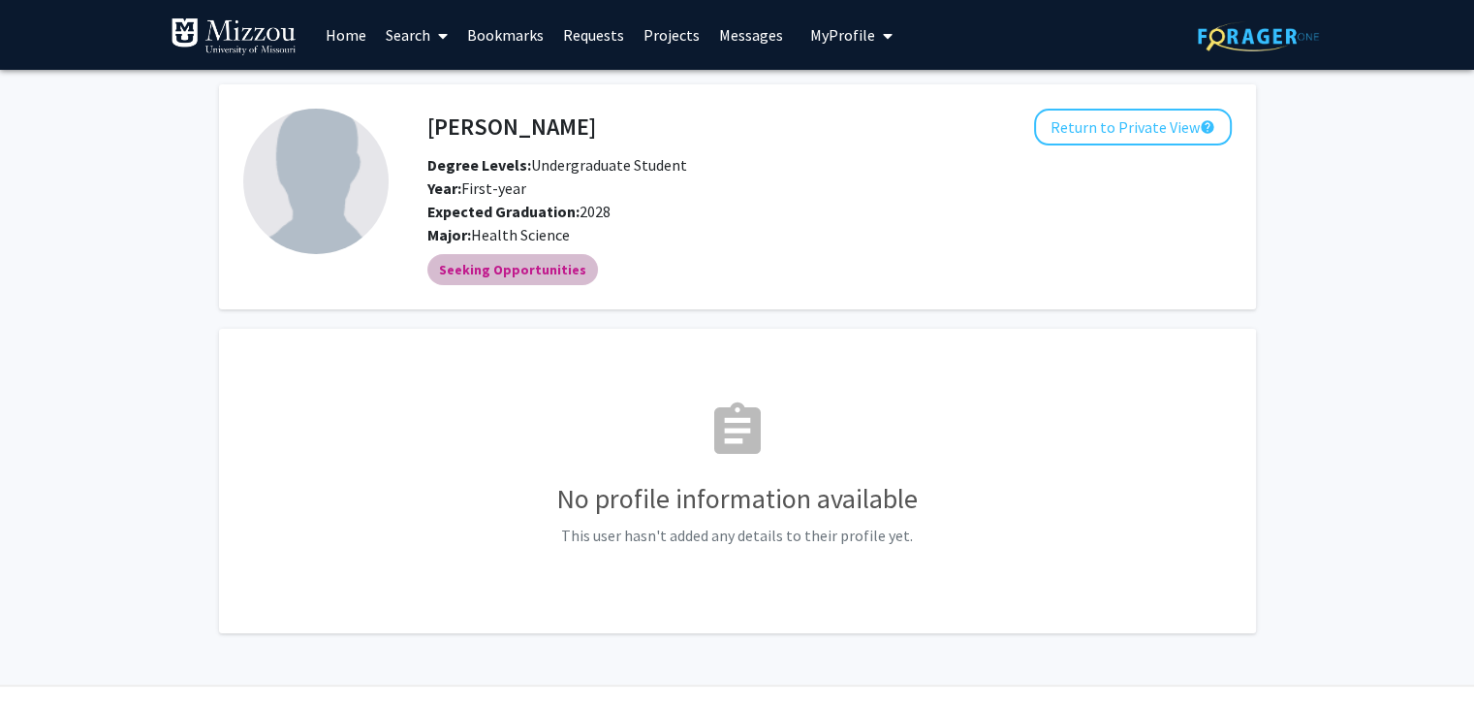
click at [554, 265] on mat-chip "Seeking Opportunities" at bounding box center [512, 269] width 171 height 31
click at [615, 257] on div "Seeking Opportunities" at bounding box center [830, 269] width 812 height 39
click at [417, 33] on link "Search" at bounding box center [416, 35] width 81 height 68
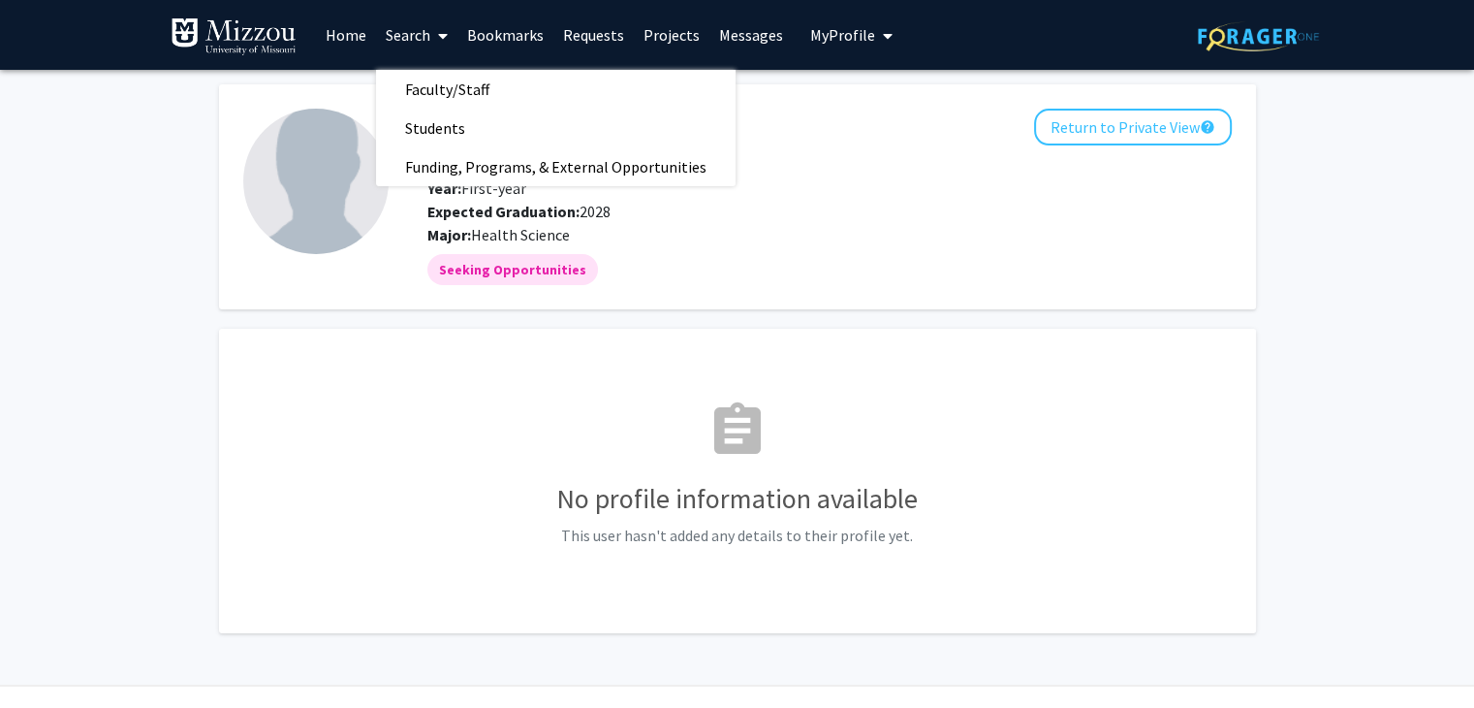
click at [341, 45] on link "Home" at bounding box center [346, 35] width 60 height 68
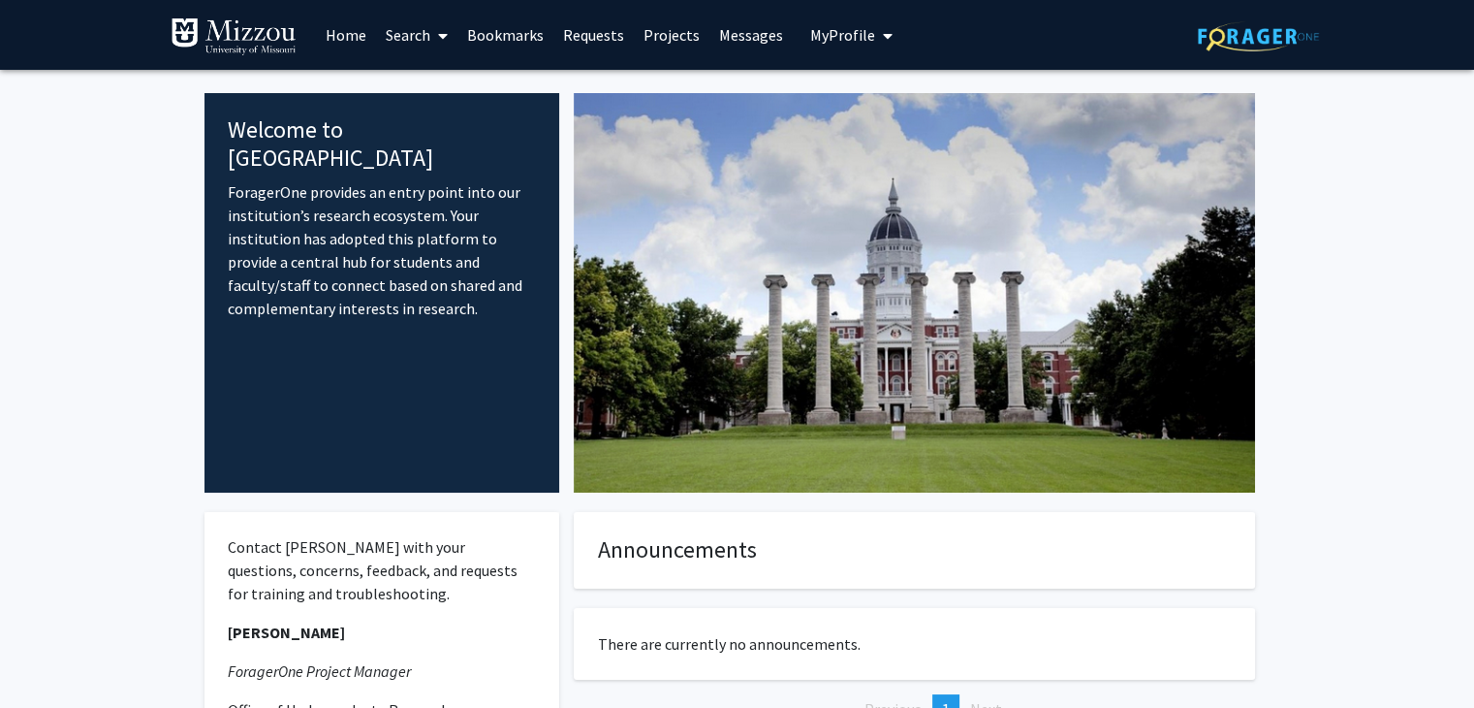
click at [652, 44] on link "Projects" at bounding box center [672, 35] width 76 height 68
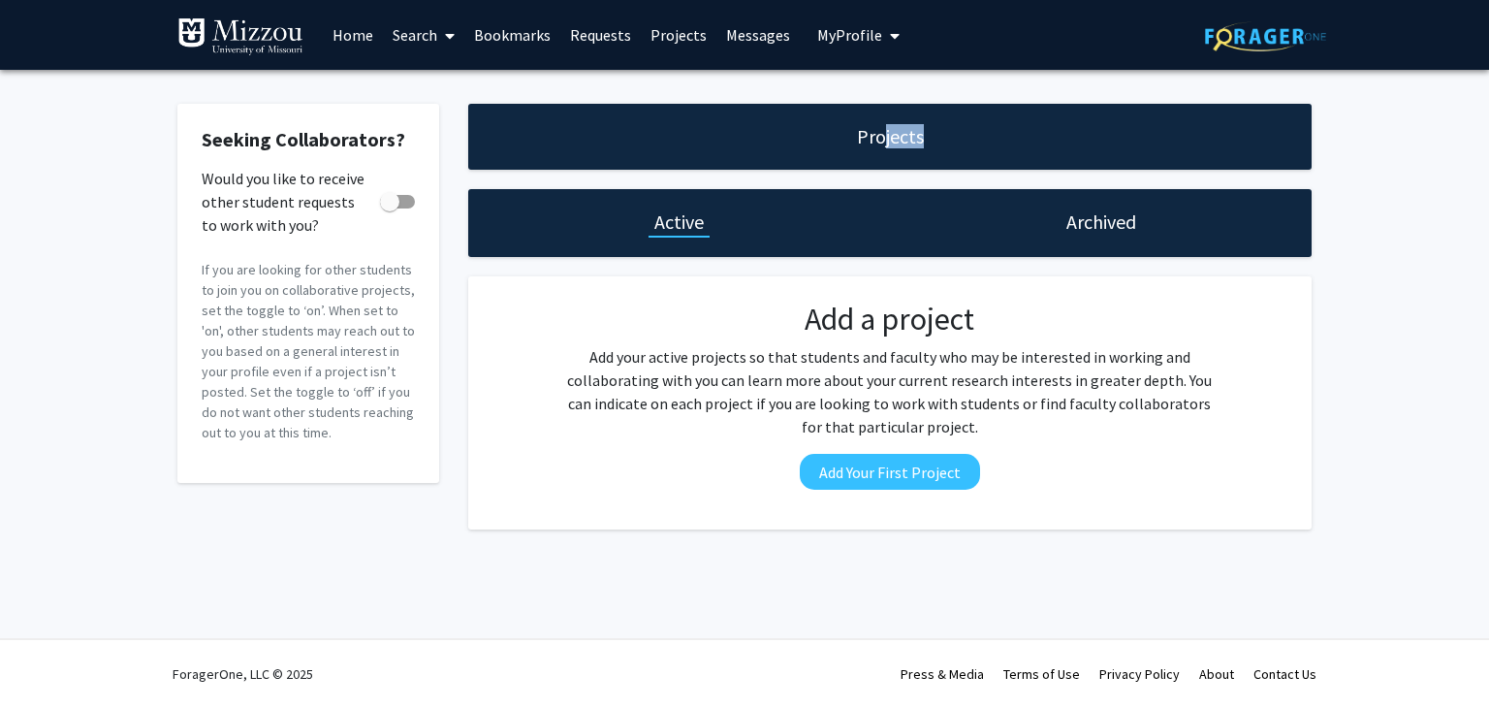
click at [880, 149] on div "Projects" at bounding box center [889, 137] width 843 height 66
click at [526, 38] on link "Bookmarks" at bounding box center [512, 35] width 96 height 68
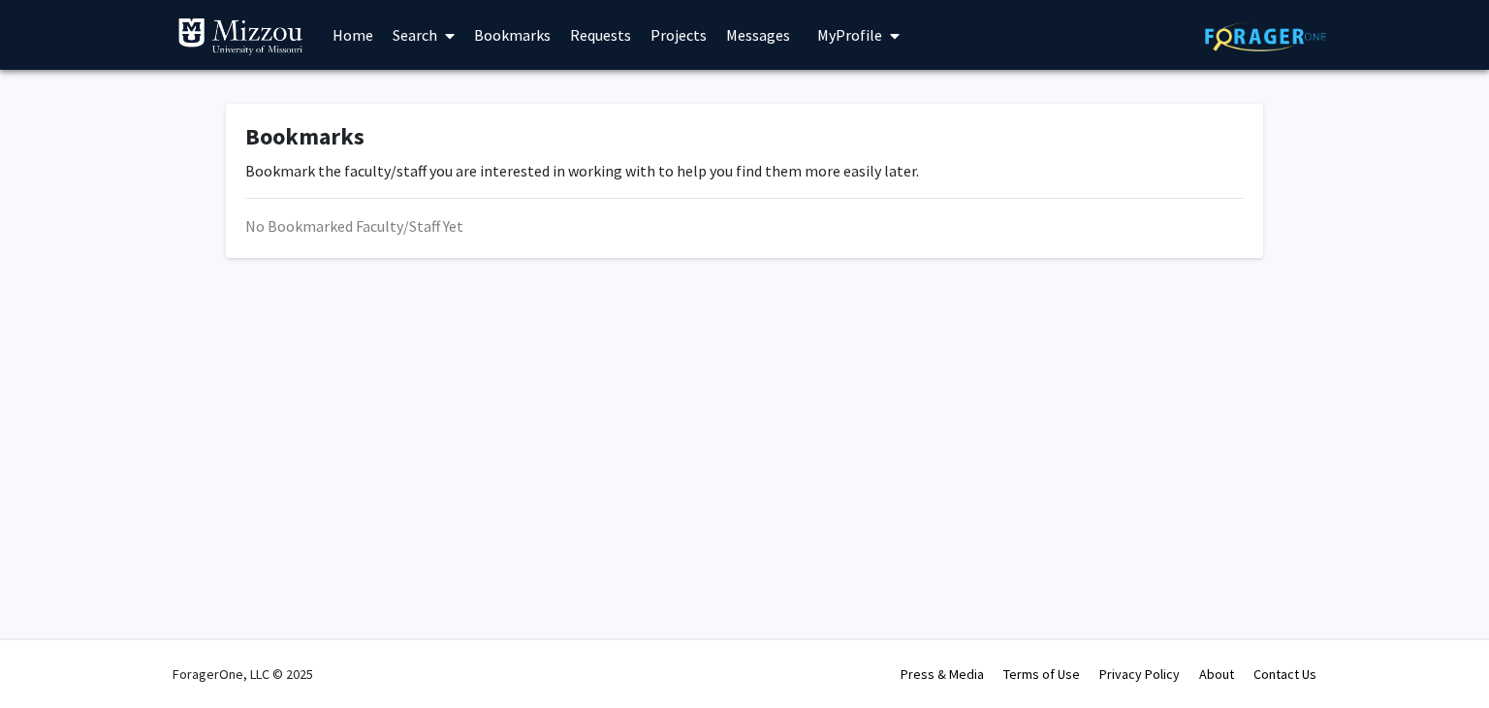
click at [644, 35] on link "Projects" at bounding box center [679, 35] width 76 height 68
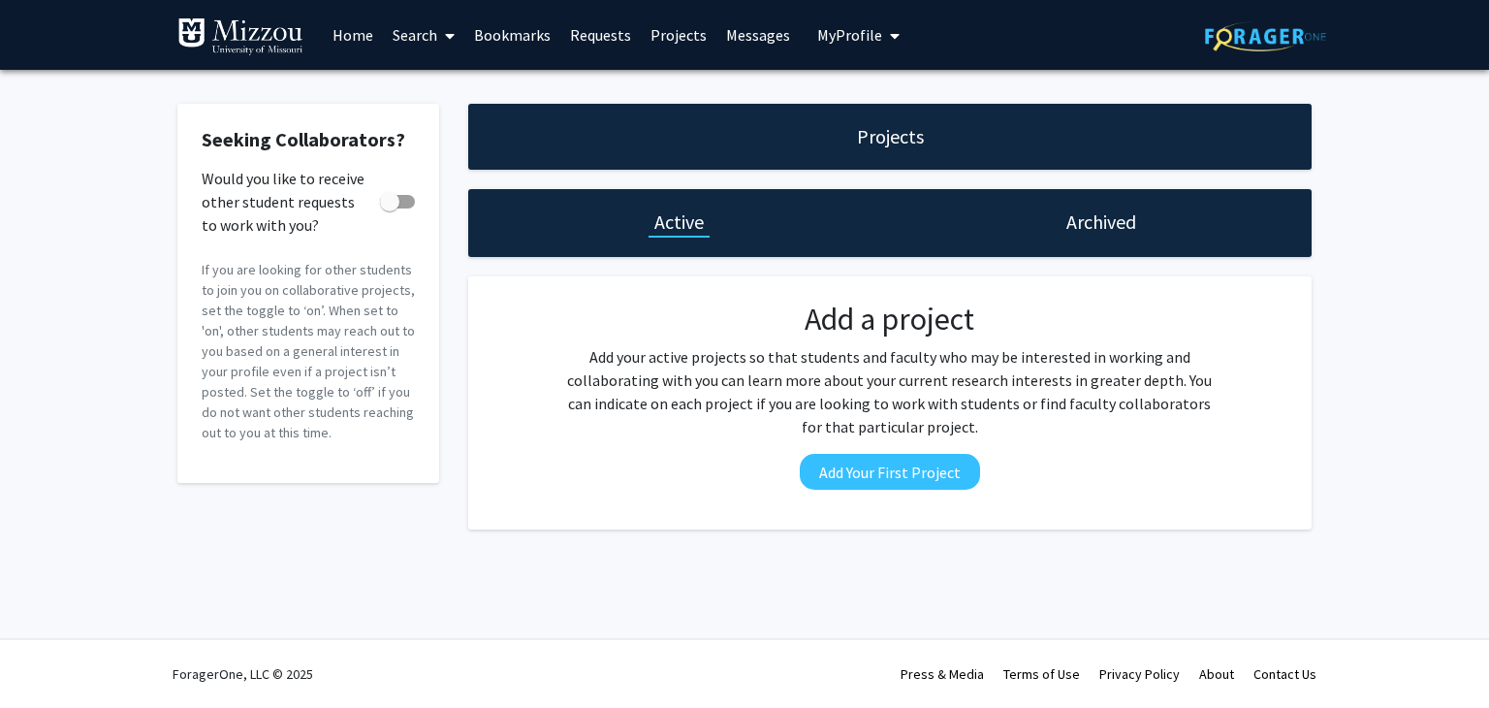
click at [890, 40] on icon "My profile dropdown to access profile and logout" at bounding box center [895, 36] width 10 height 16
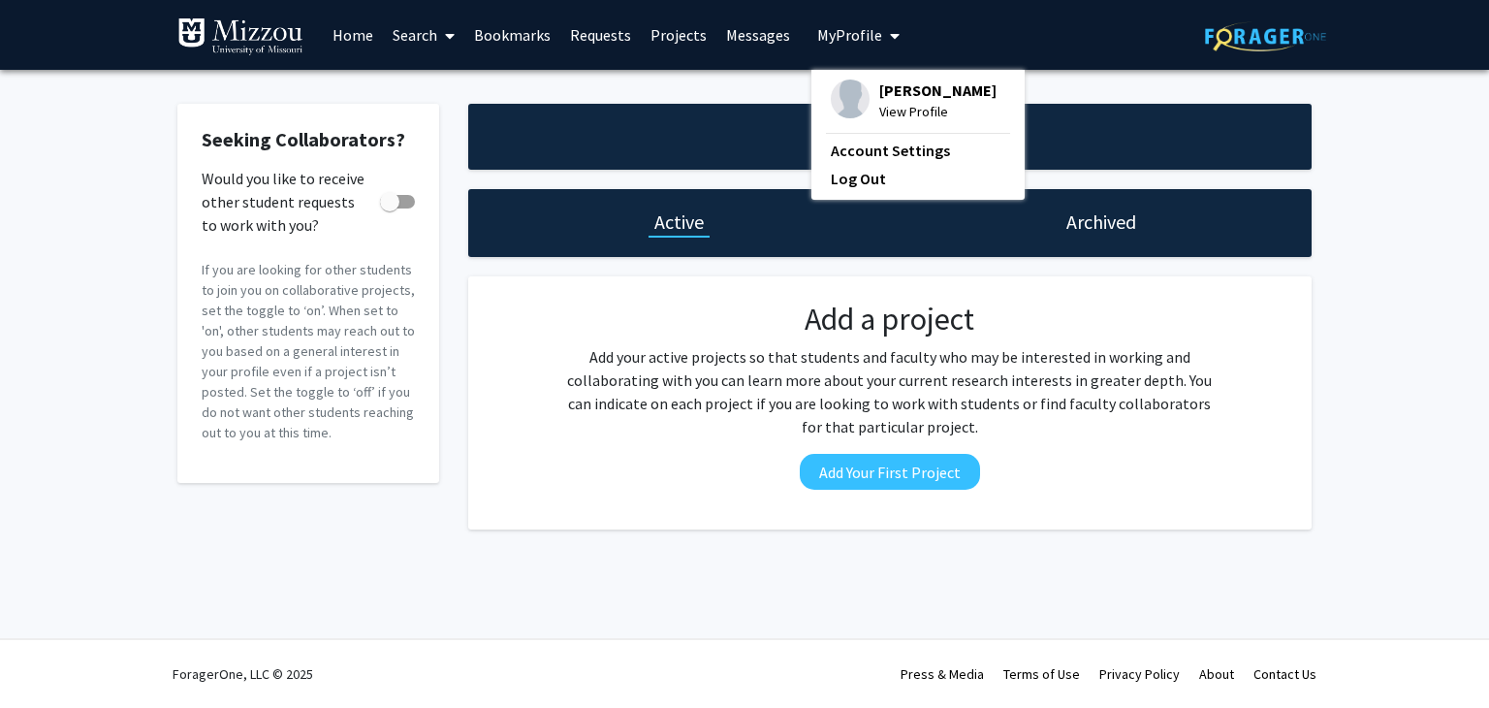
click at [369, 41] on link "Home" at bounding box center [353, 35] width 60 height 68
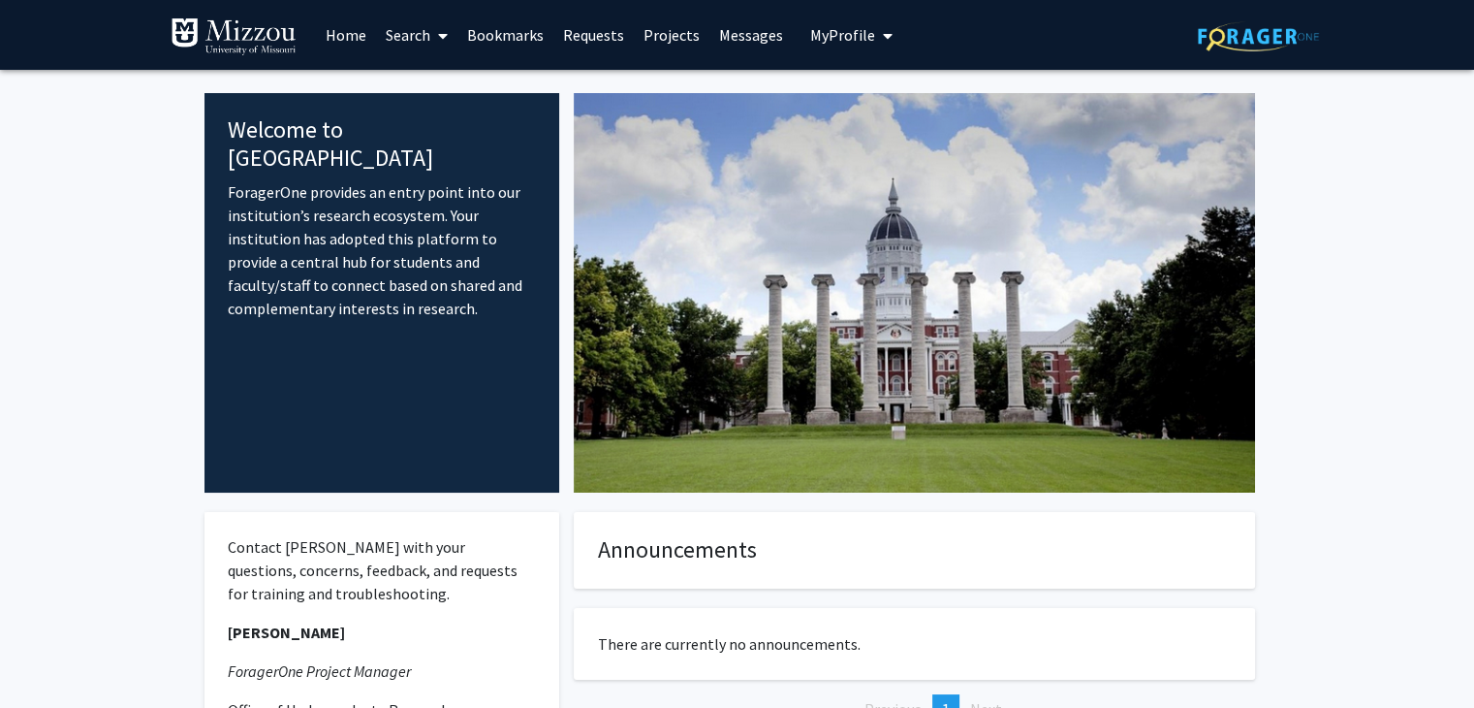
click at [421, 30] on link "Search" at bounding box center [416, 35] width 81 height 68
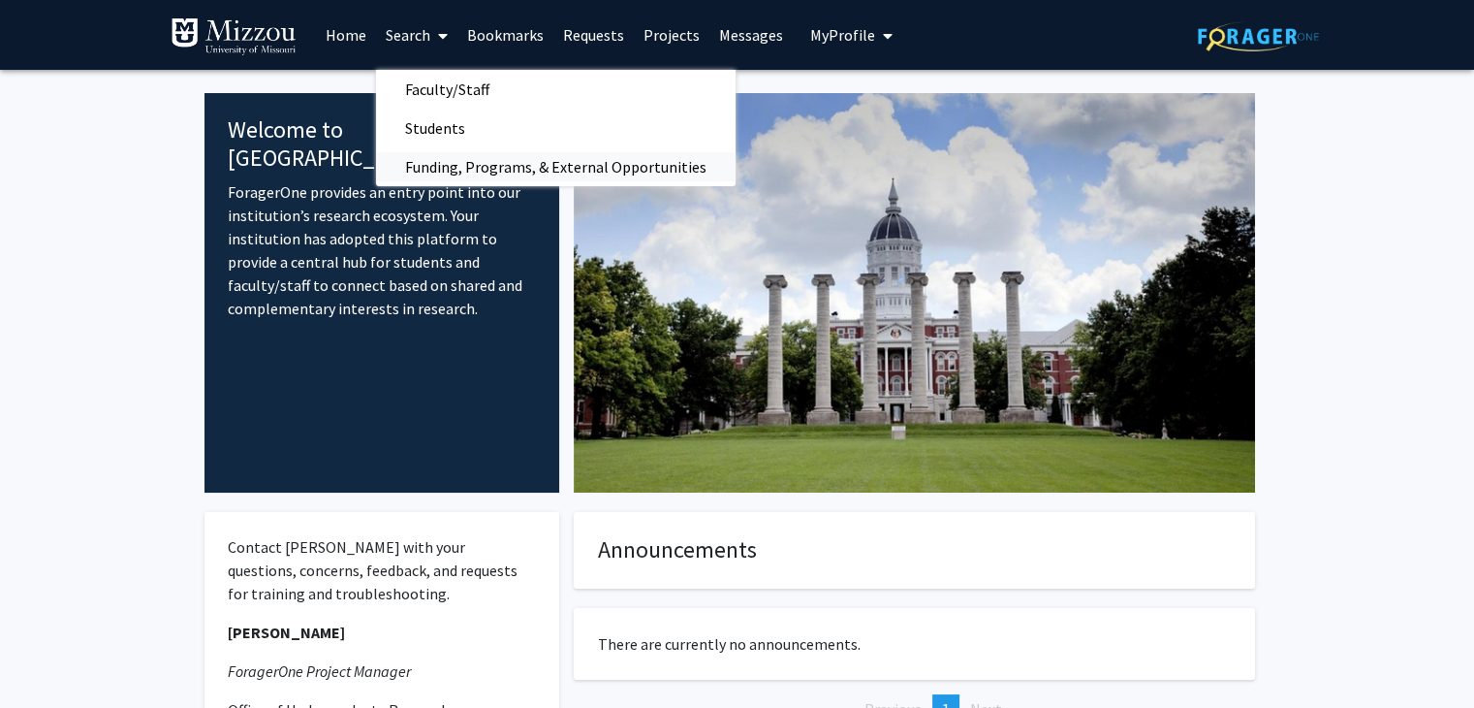
click at [457, 180] on span "Funding, Programs, & External Opportunities" at bounding box center [556, 166] width 360 height 39
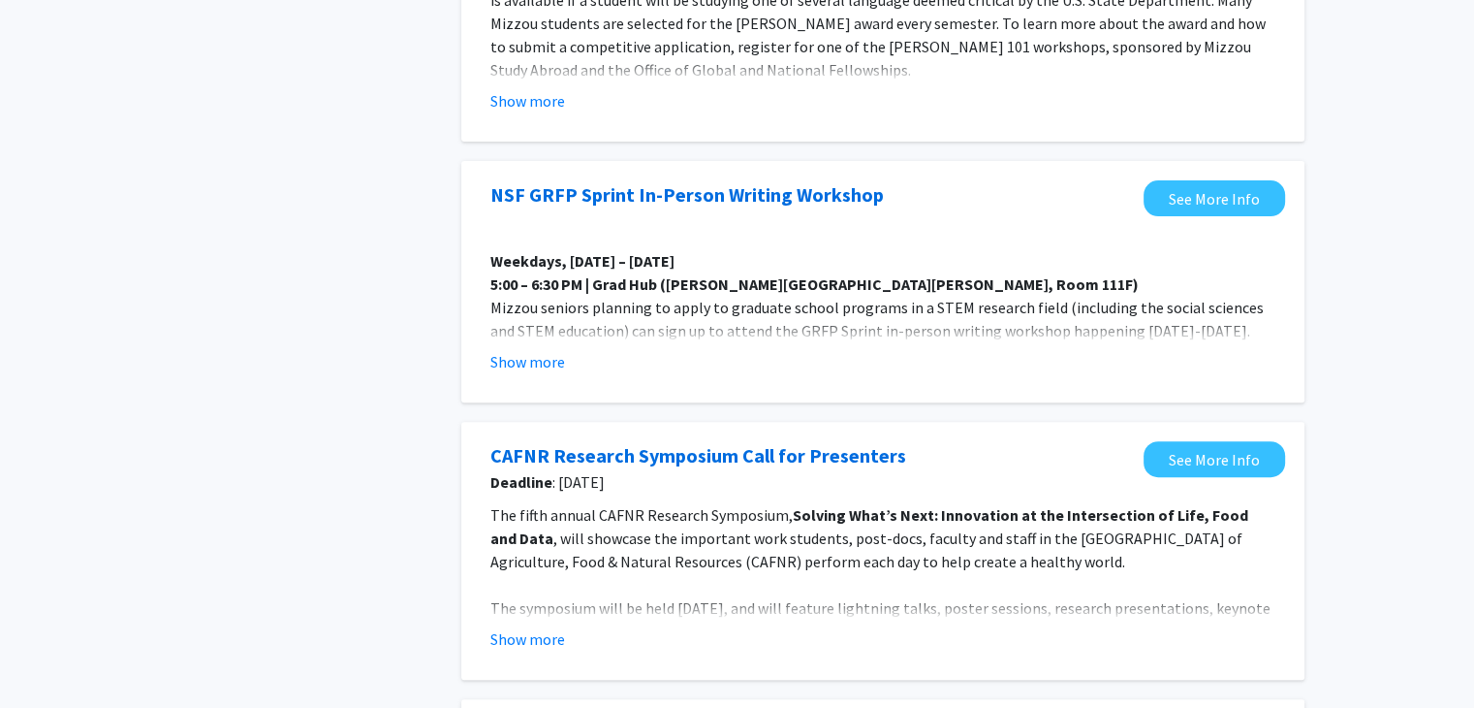
scroll to position [582, 0]
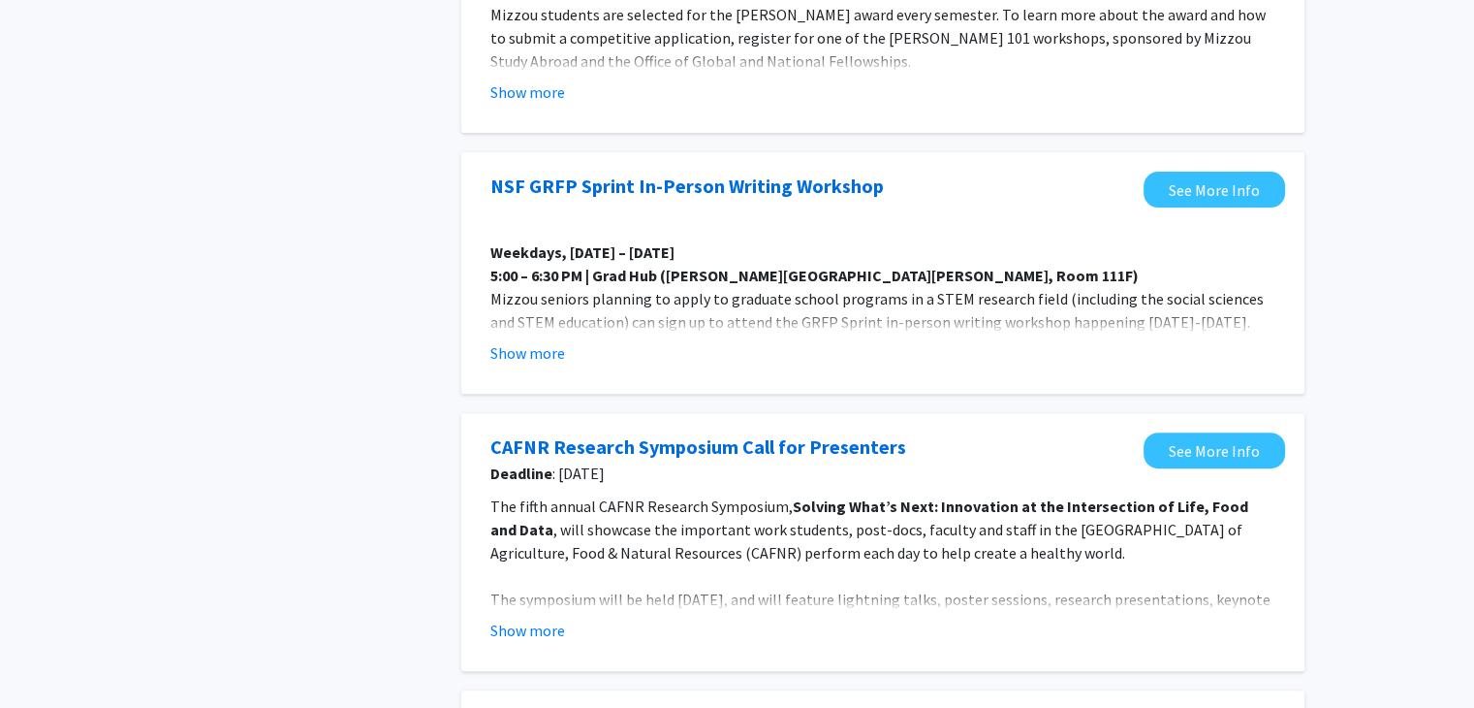
click at [532, 353] on button "Show more" at bounding box center [527, 352] width 75 height 23
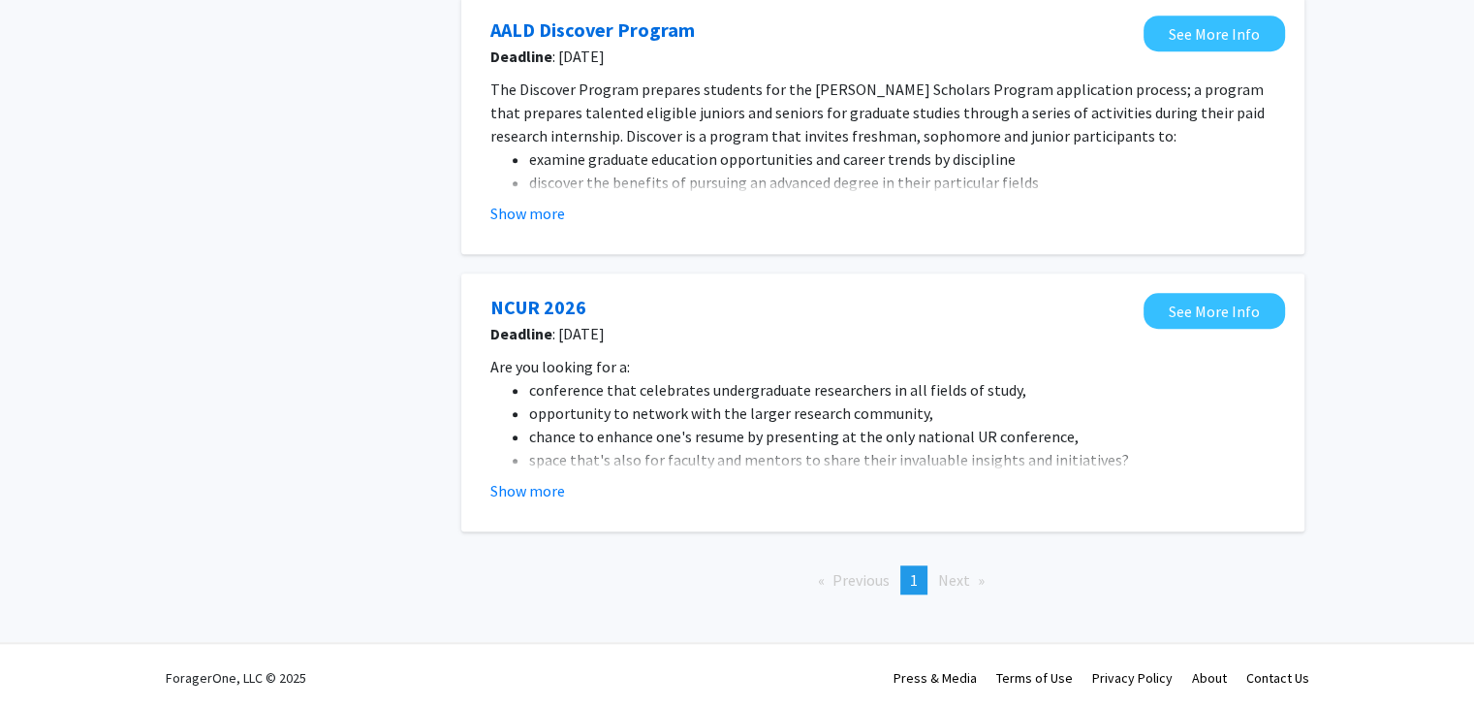
scroll to position [1605, 0]
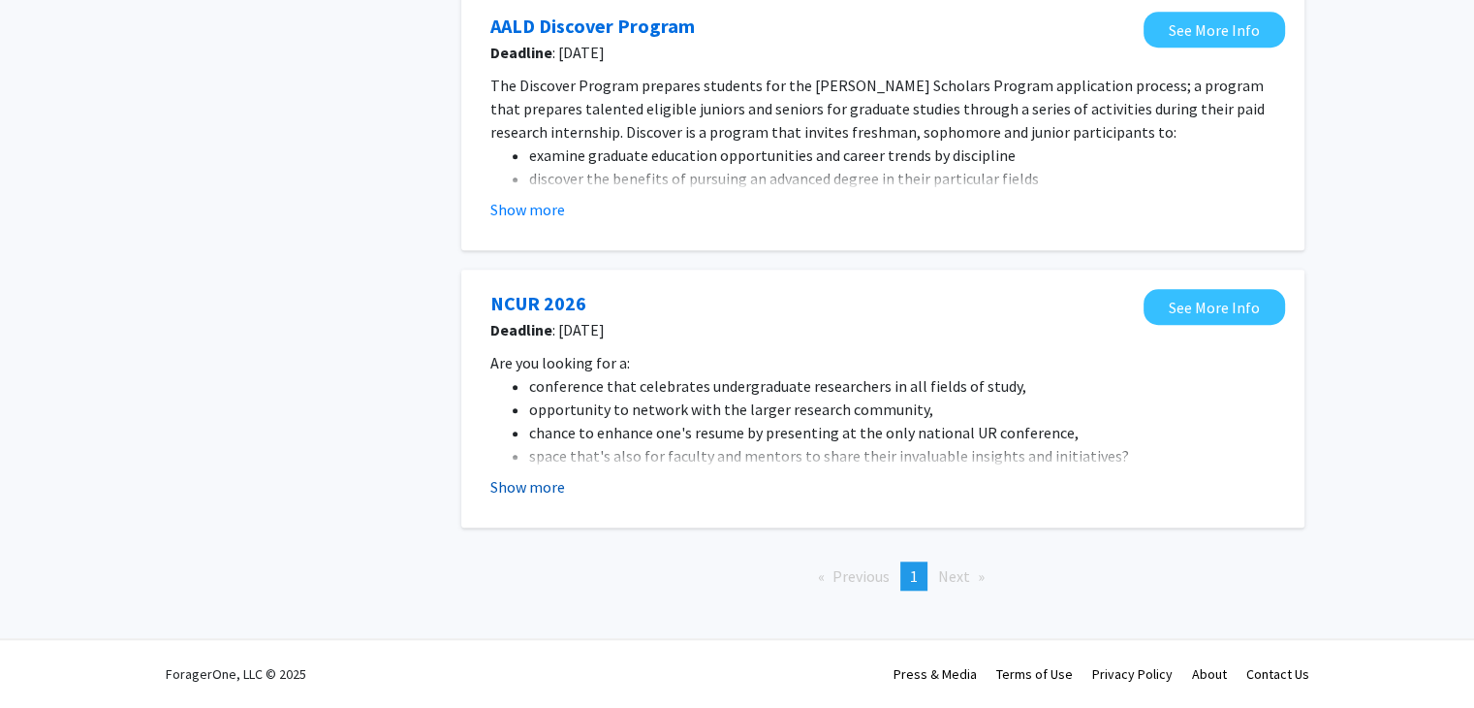
click at [493, 482] on button "Show more" at bounding box center [527, 486] width 75 height 23
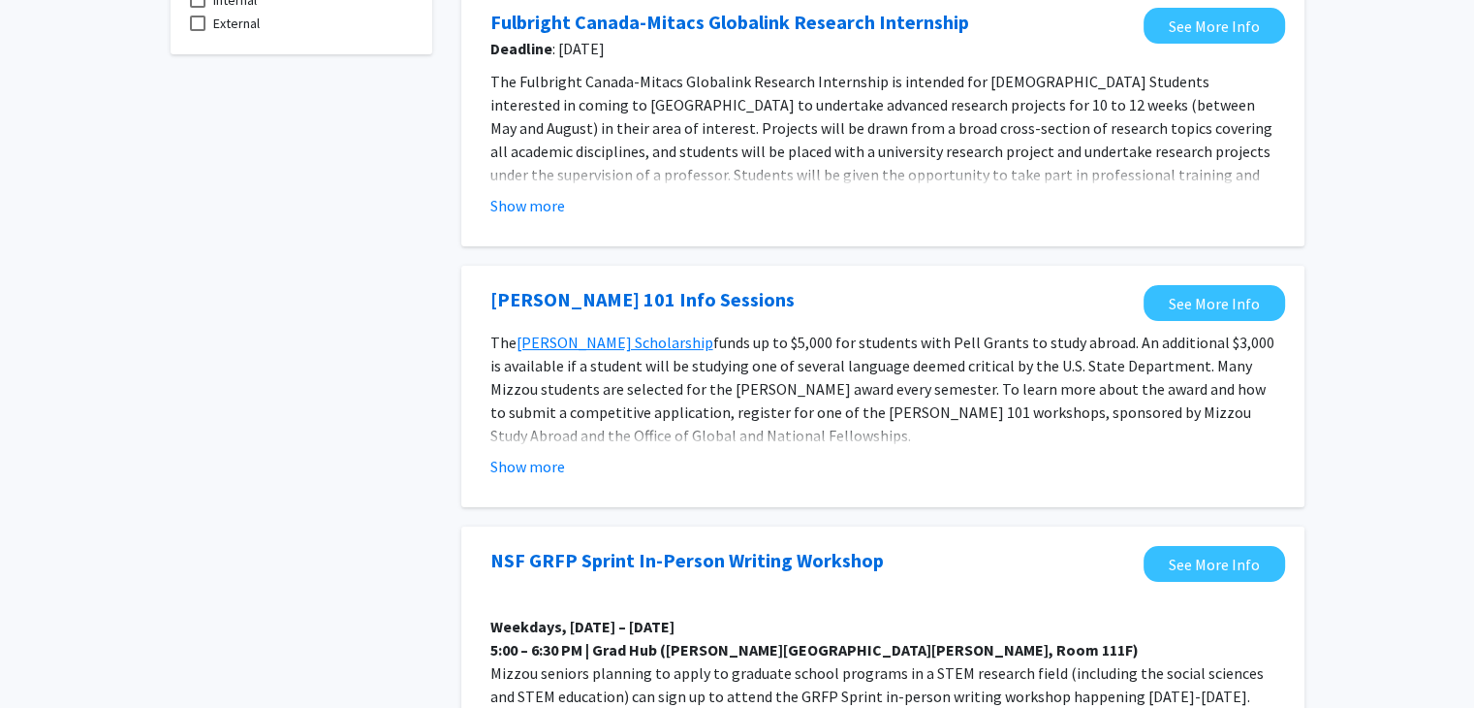
scroll to position [0, 0]
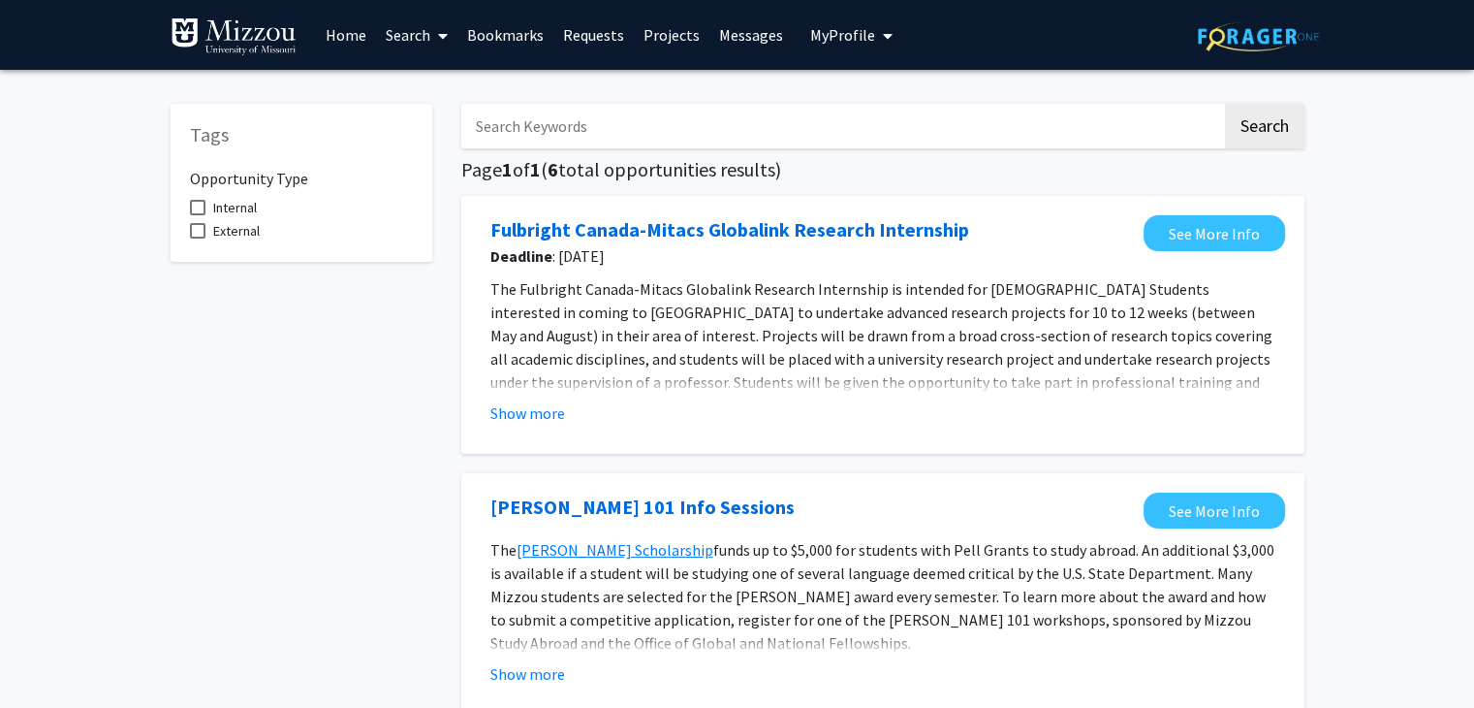
click at [357, 32] on link "Home" at bounding box center [346, 35] width 60 height 68
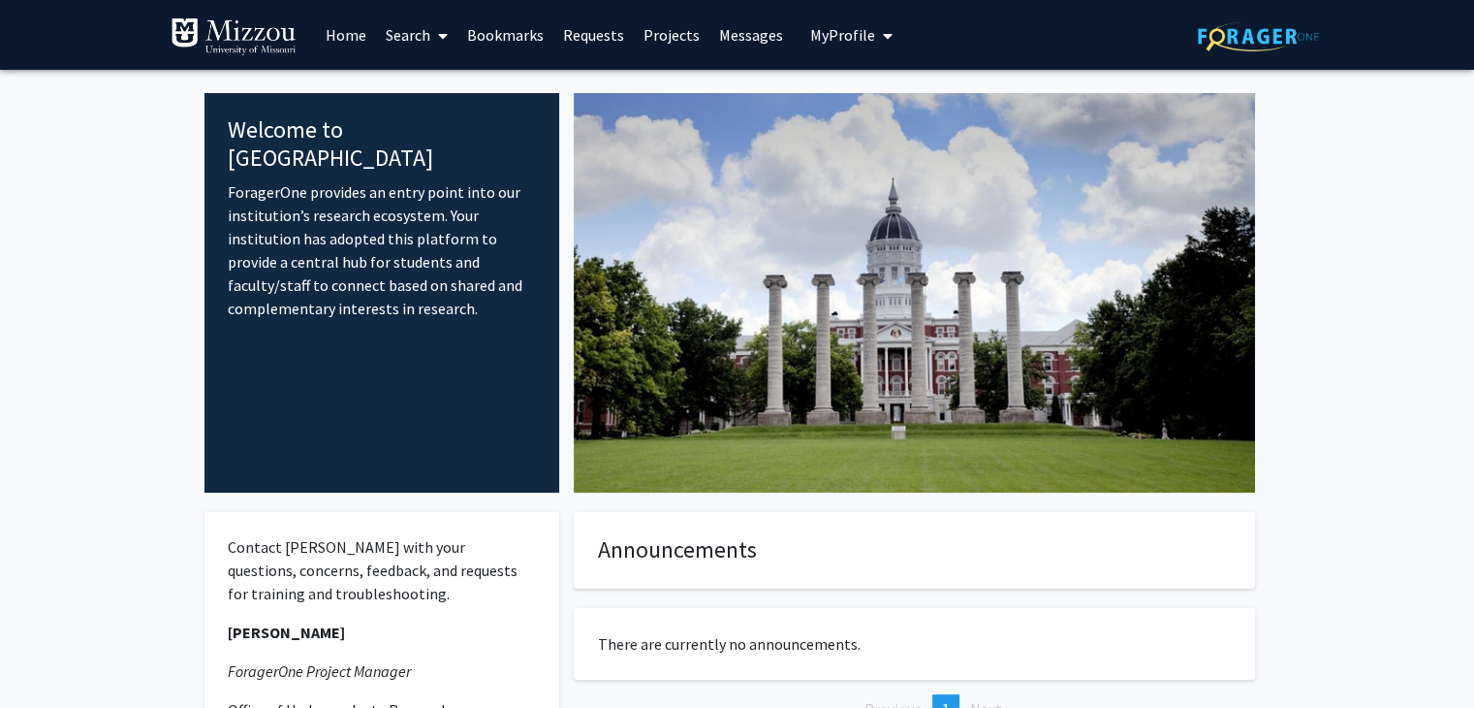
click at [840, 33] on span "My Profile" at bounding box center [842, 34] width 65 height 19
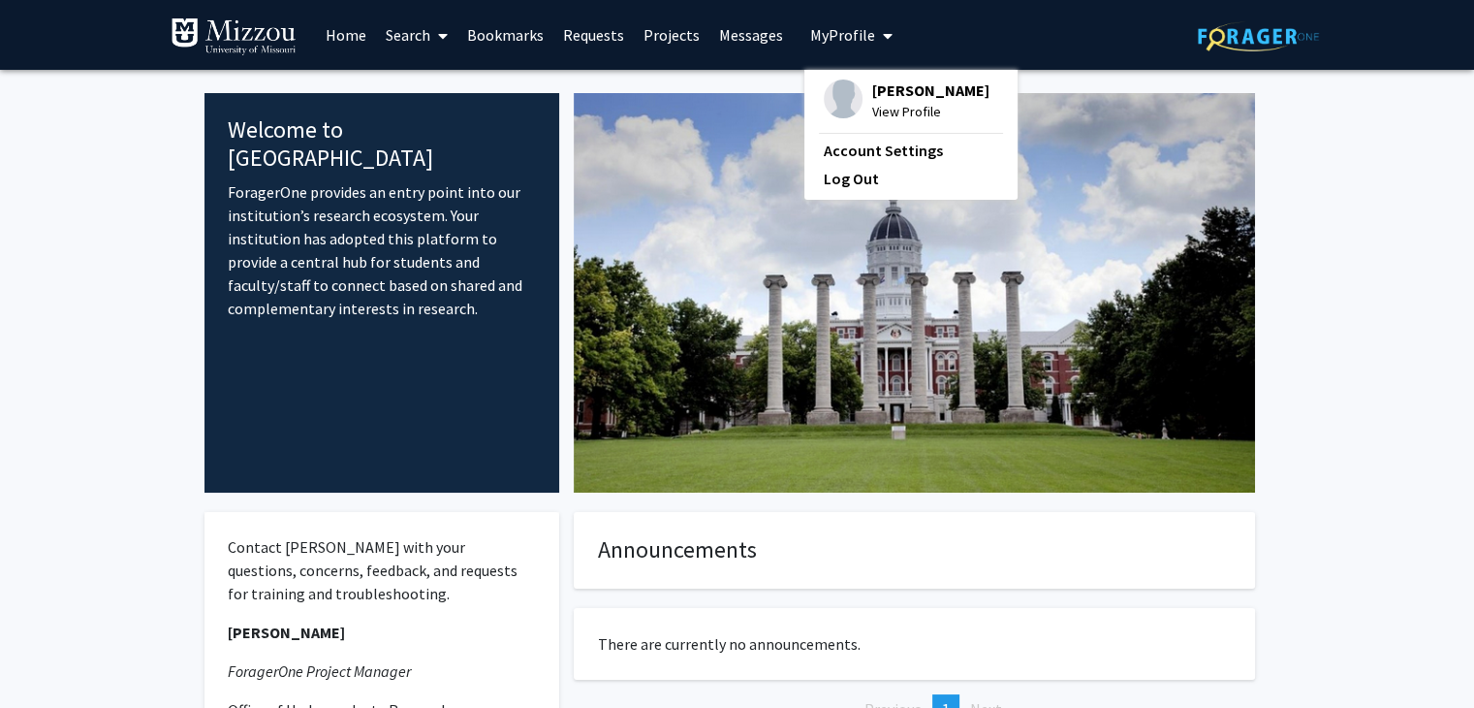
click at [902, 87] on span "[PERSON_NAME]" at bounding box center [930, 89] width 117 height 21
